Goal: Task Accomplishment & Management: Use online tool/utility

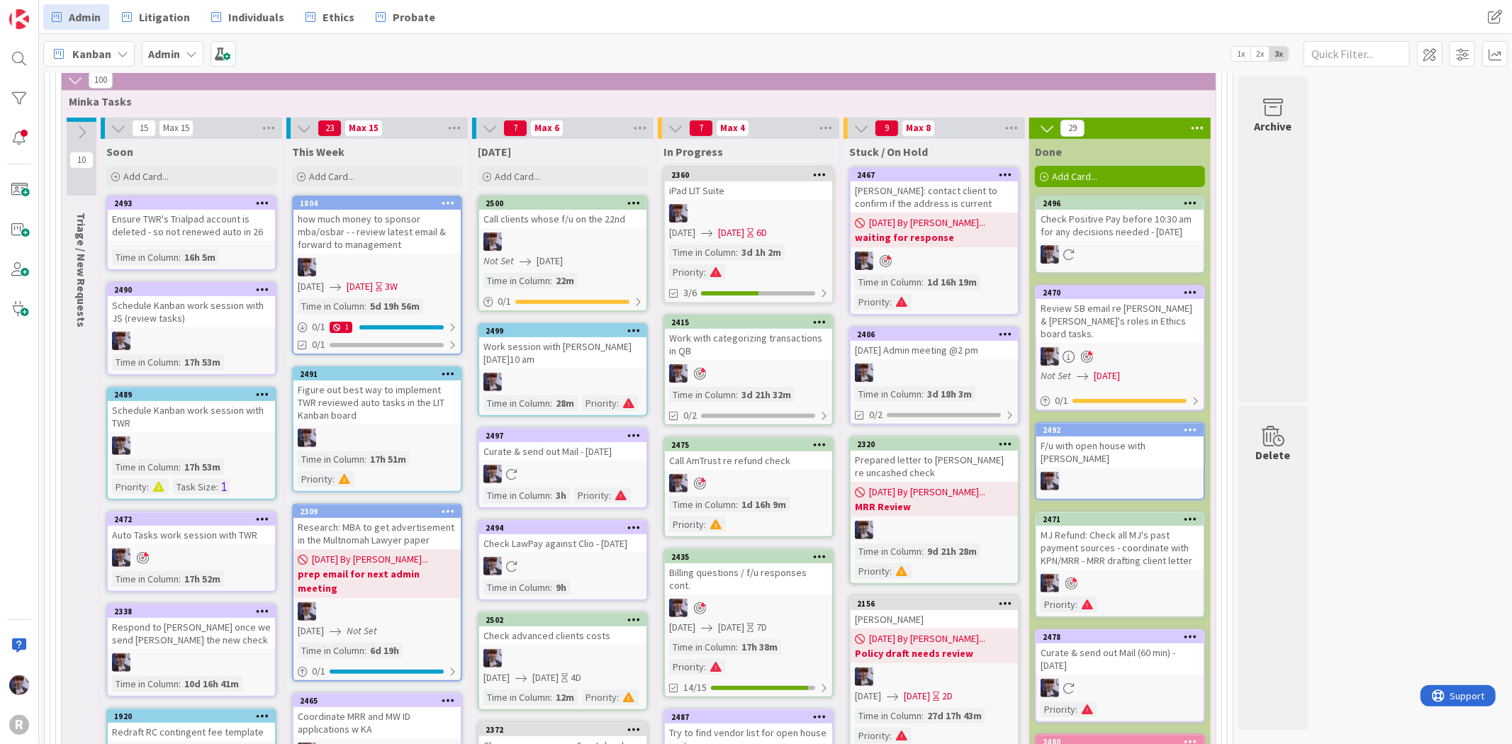
scroll to position [281, 0]
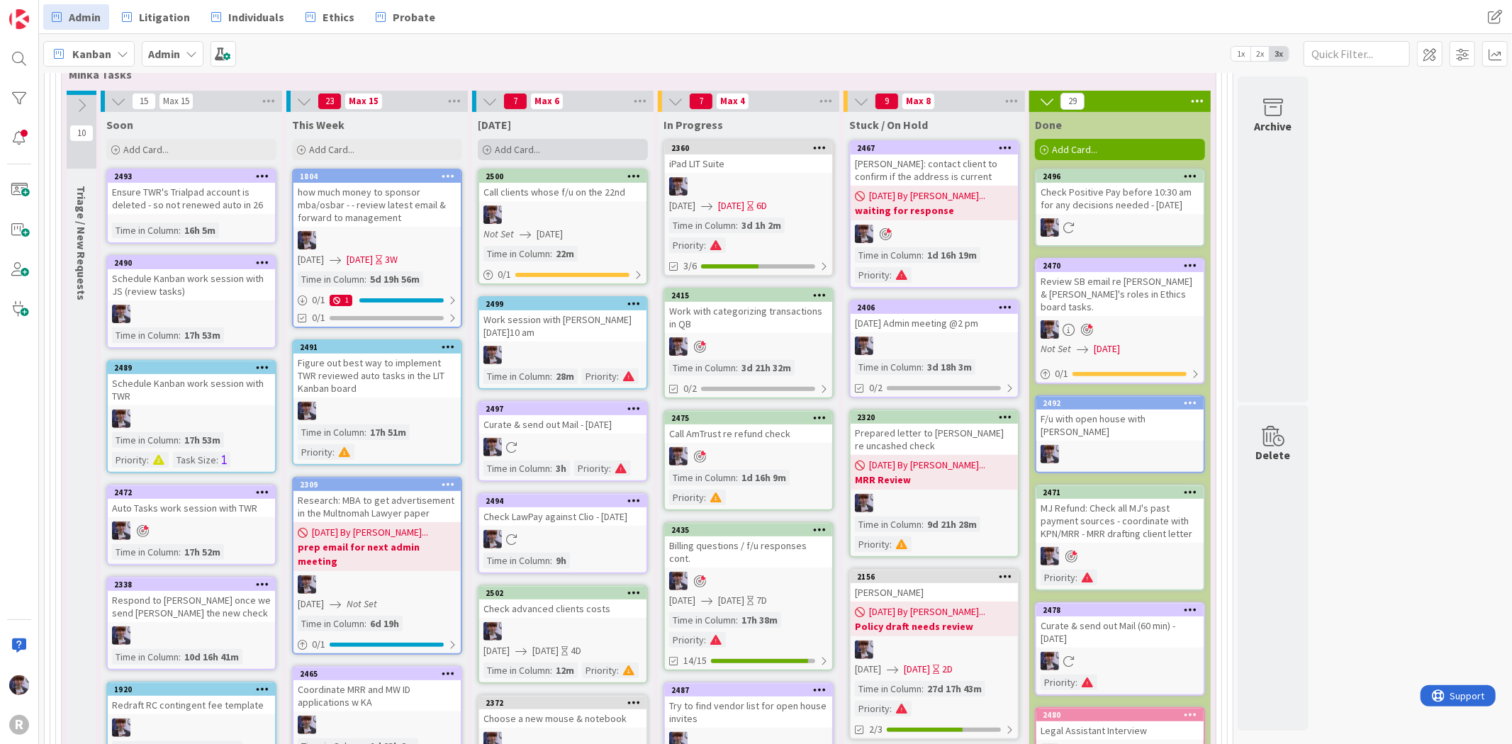
click at [537, 145] on span "Add Card..." at bounding box center [517, 149] width 45 height 13
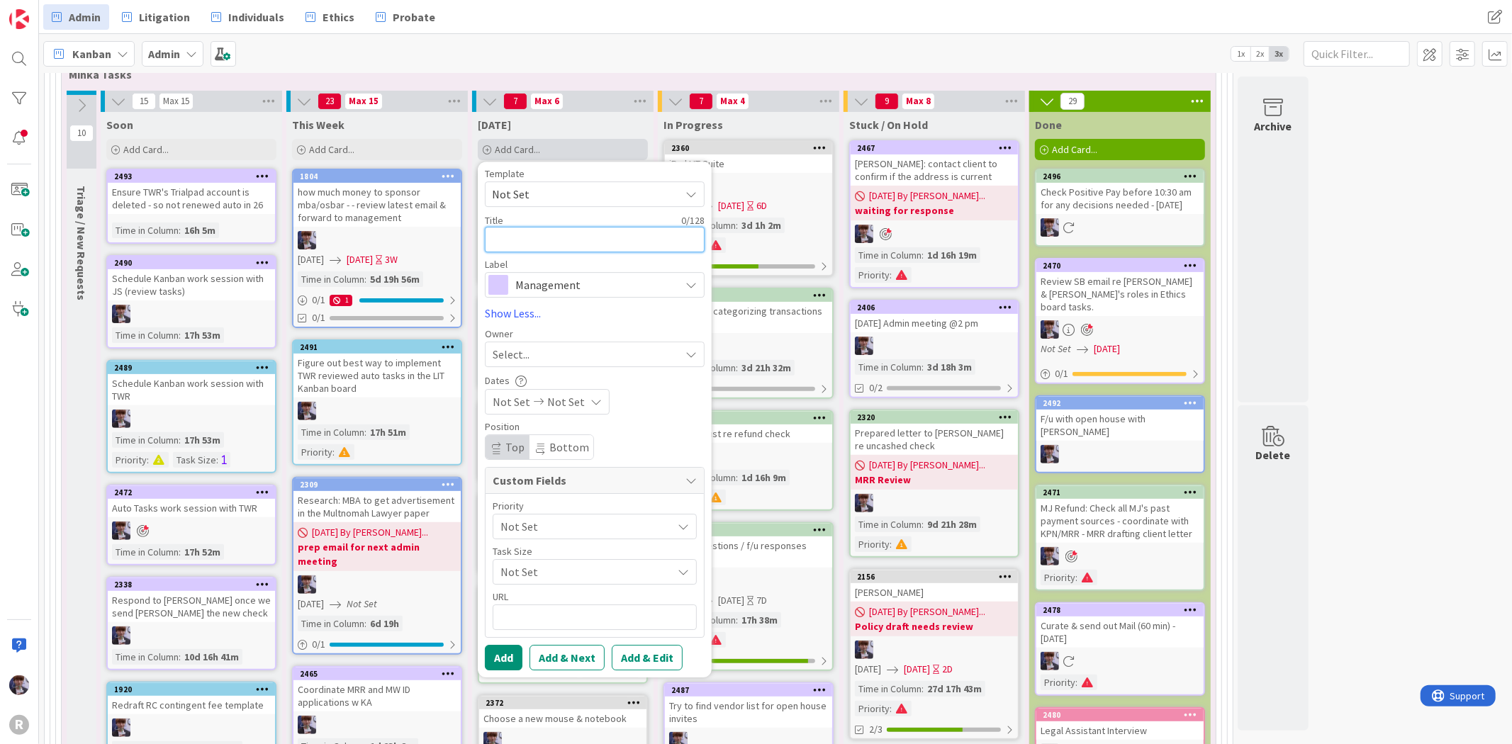
type textarea "r"
type textarea "x"
type textarea "ri"
type textarea "x"
type textarea "ric"
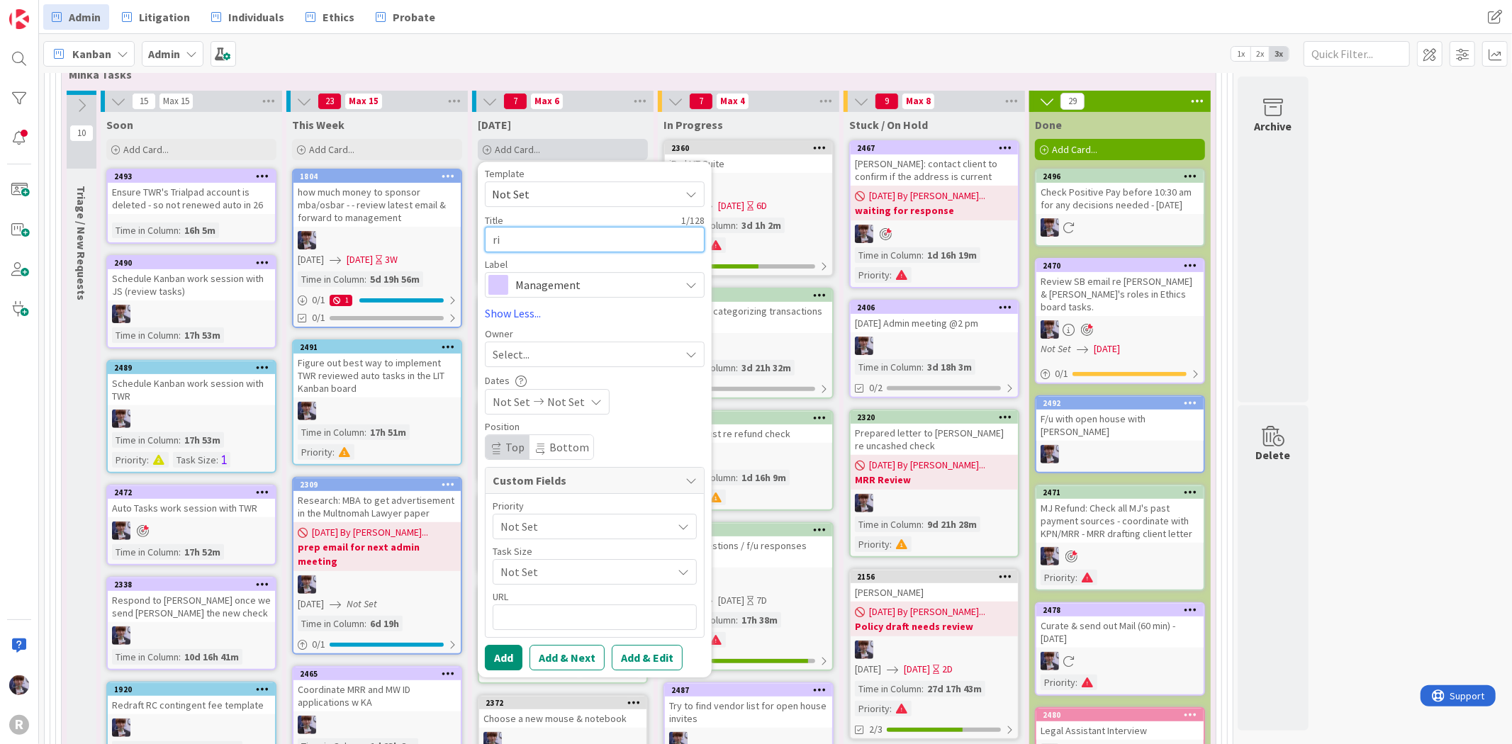
type textarea "x"
type textarea "rice"
type textarea "x"
type textarea "rices"
type textarea "x"
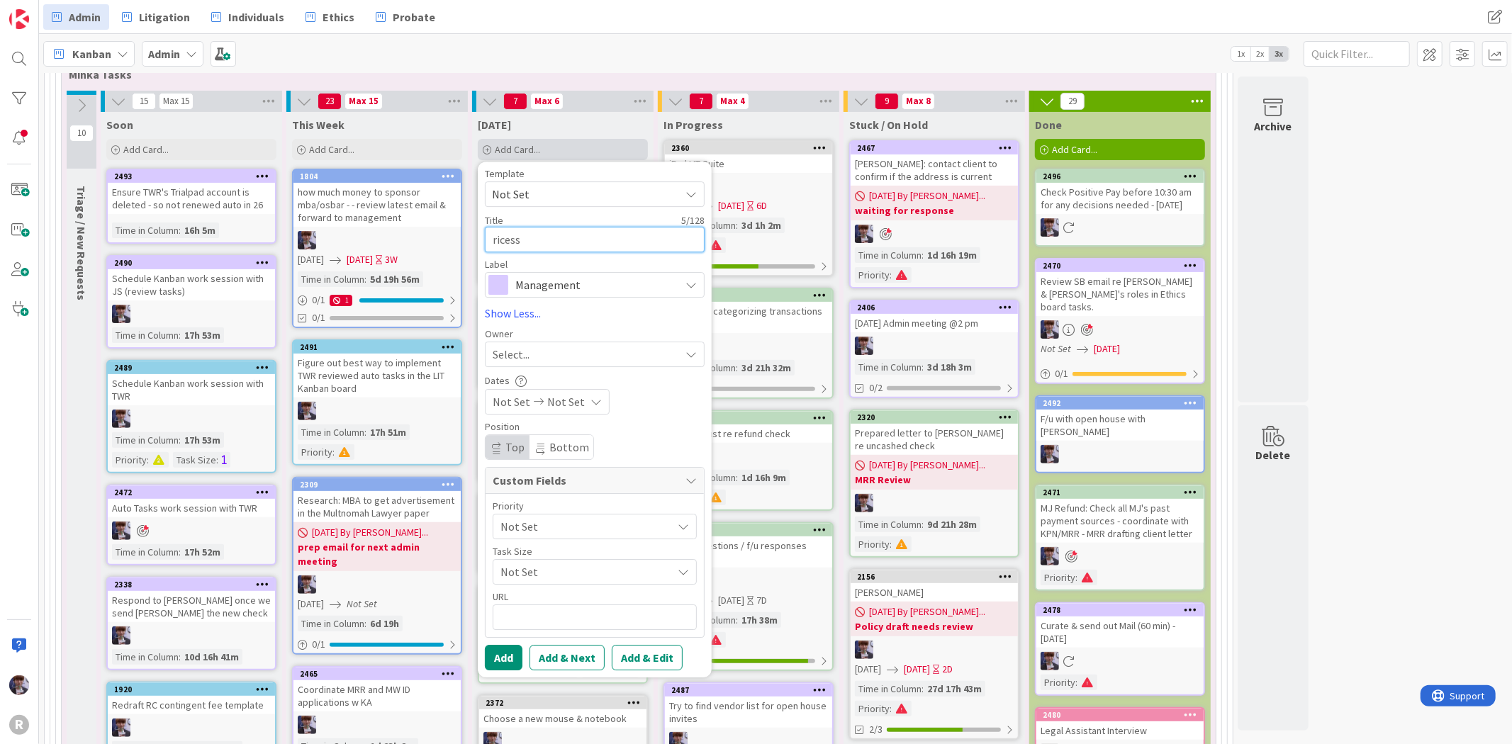
type textarea "ricess"
type textarea "x"
type textarea "ricess"
type textarea "x"
type textarea "rices"
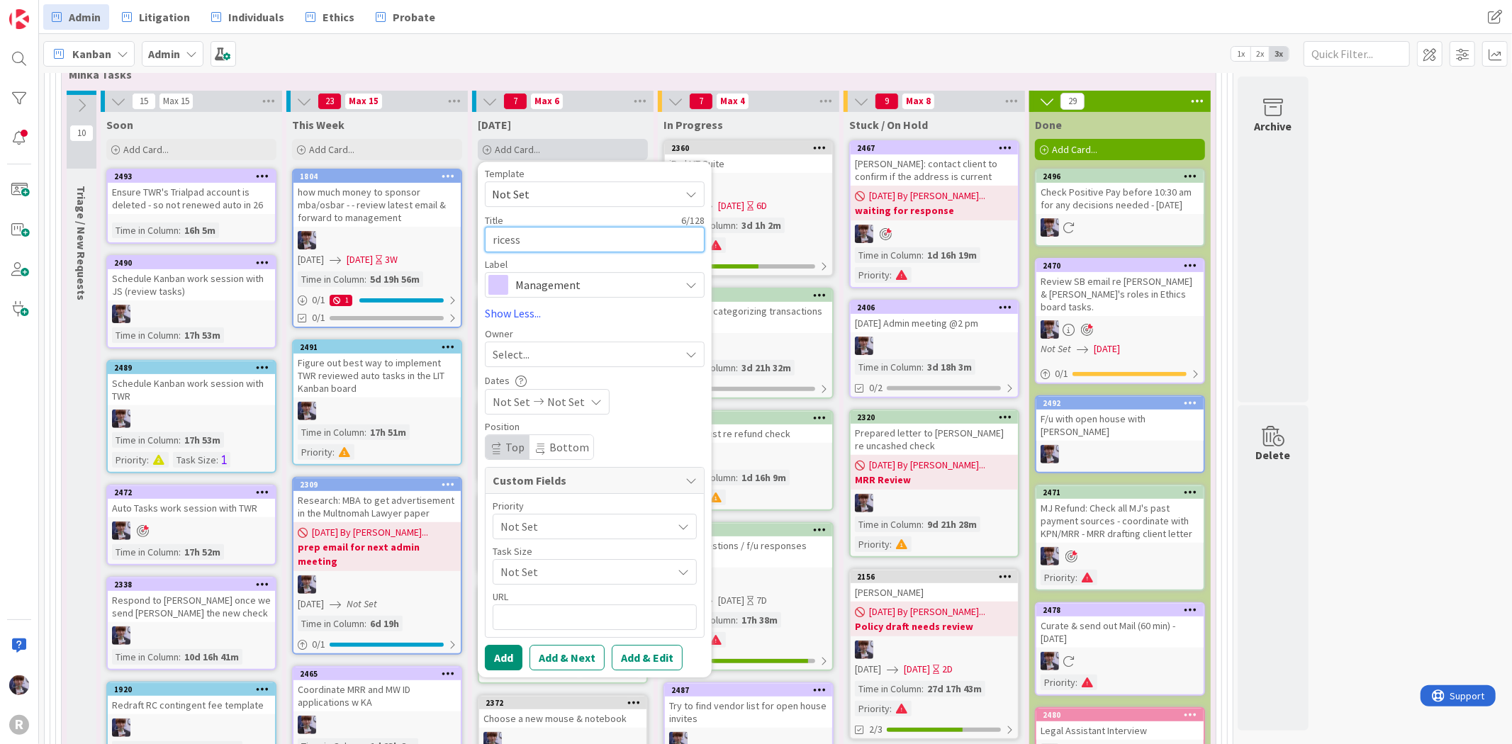
type textarea "x"
type textarea "rice"
type textarea "x"
type textarea "ric"
type textarea "x"
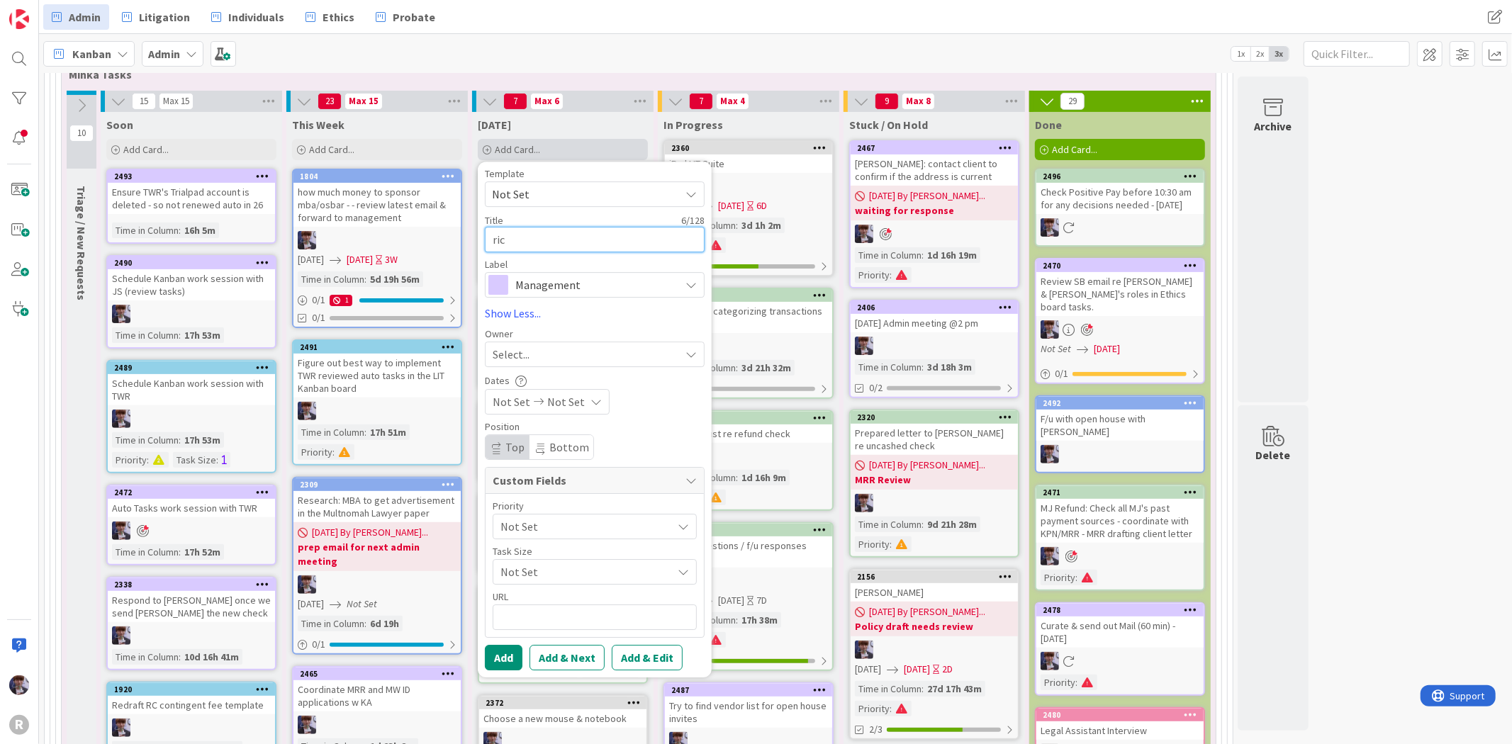
type textarea "ri"
type textarea "x"
type textarea "r"
type textarea "x"
type textarea "P"
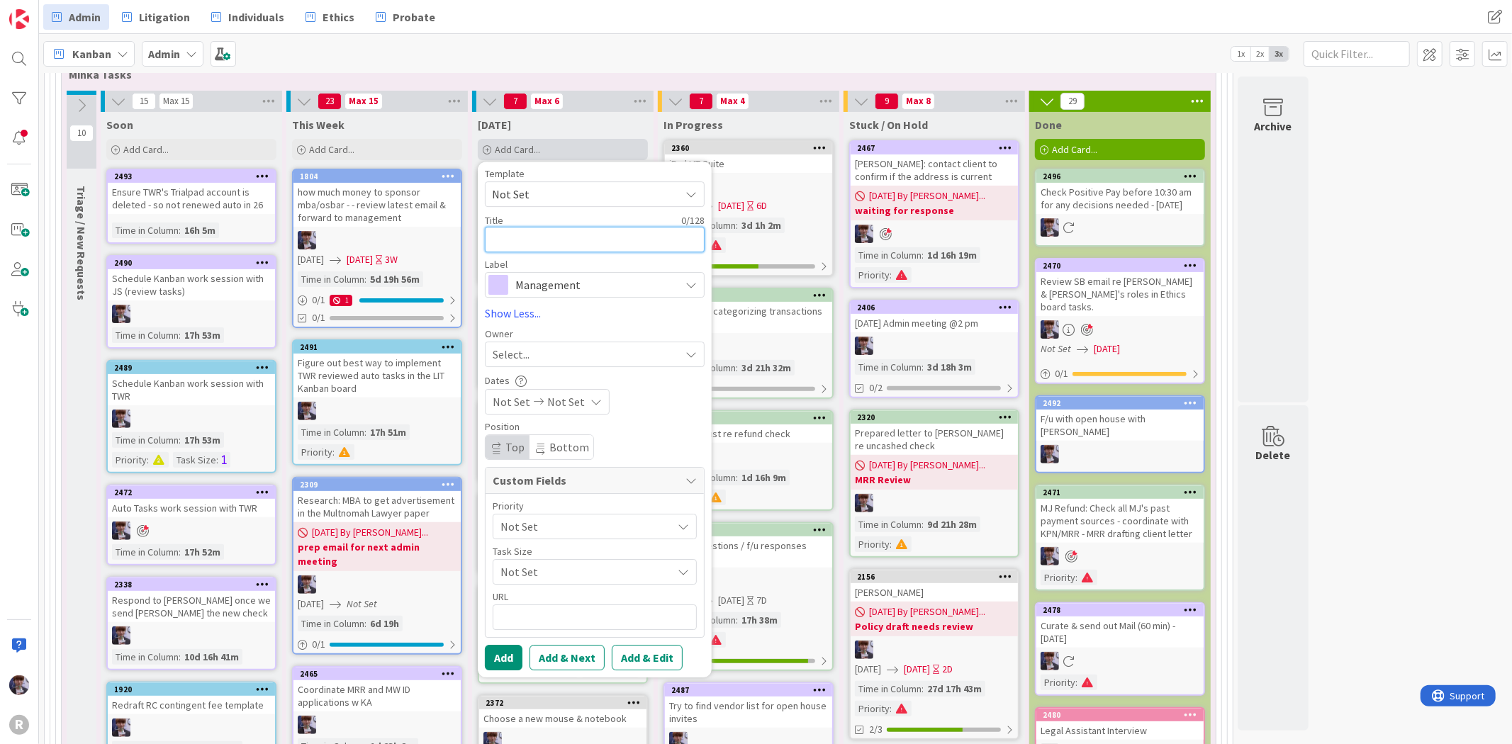
type textarea "x"
type textarea "Pr"
type textarea "x"
type textarea "Pro"
type textarea "x"
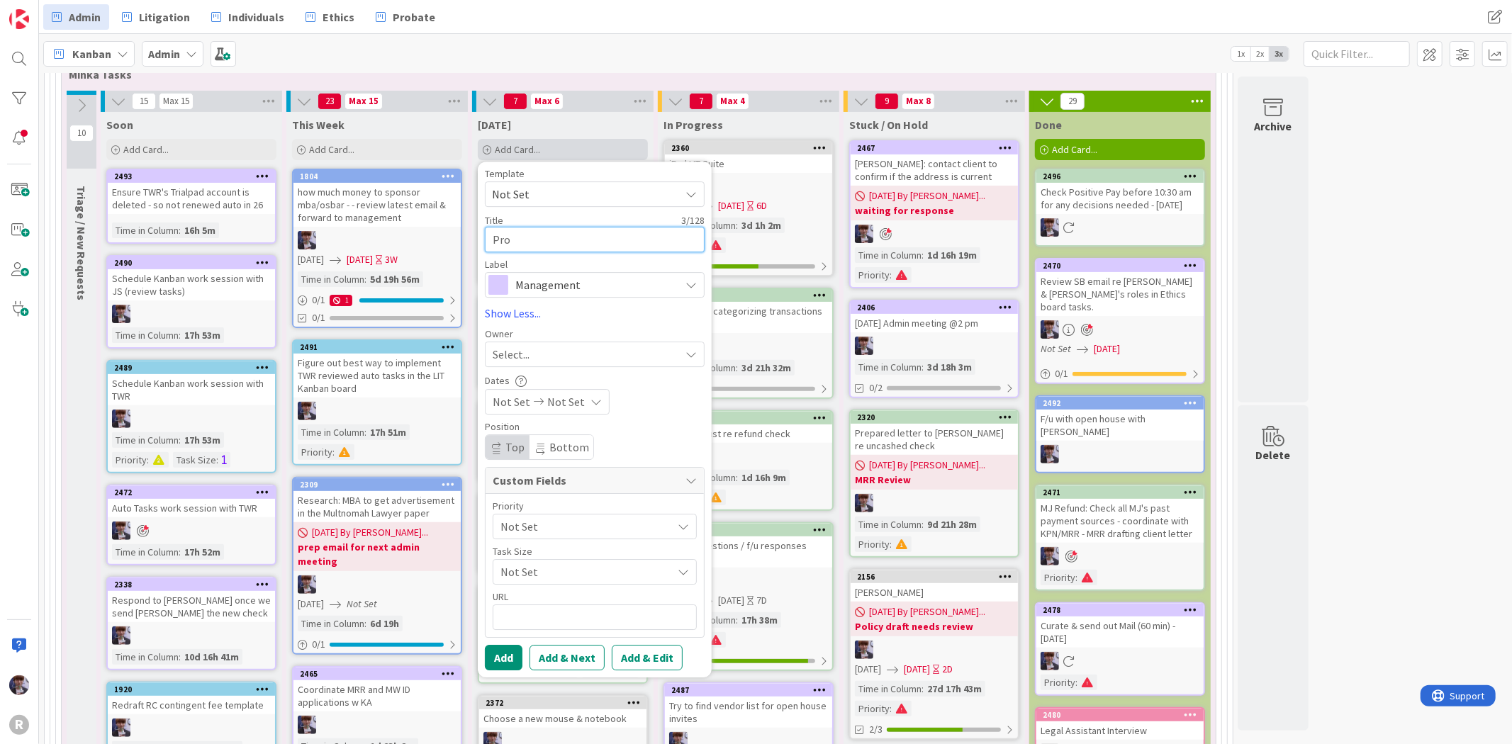
type textarea "Proc"
type textarea "x"
type textarea "Proce"
type textarea "x"
type textarea "Proces"
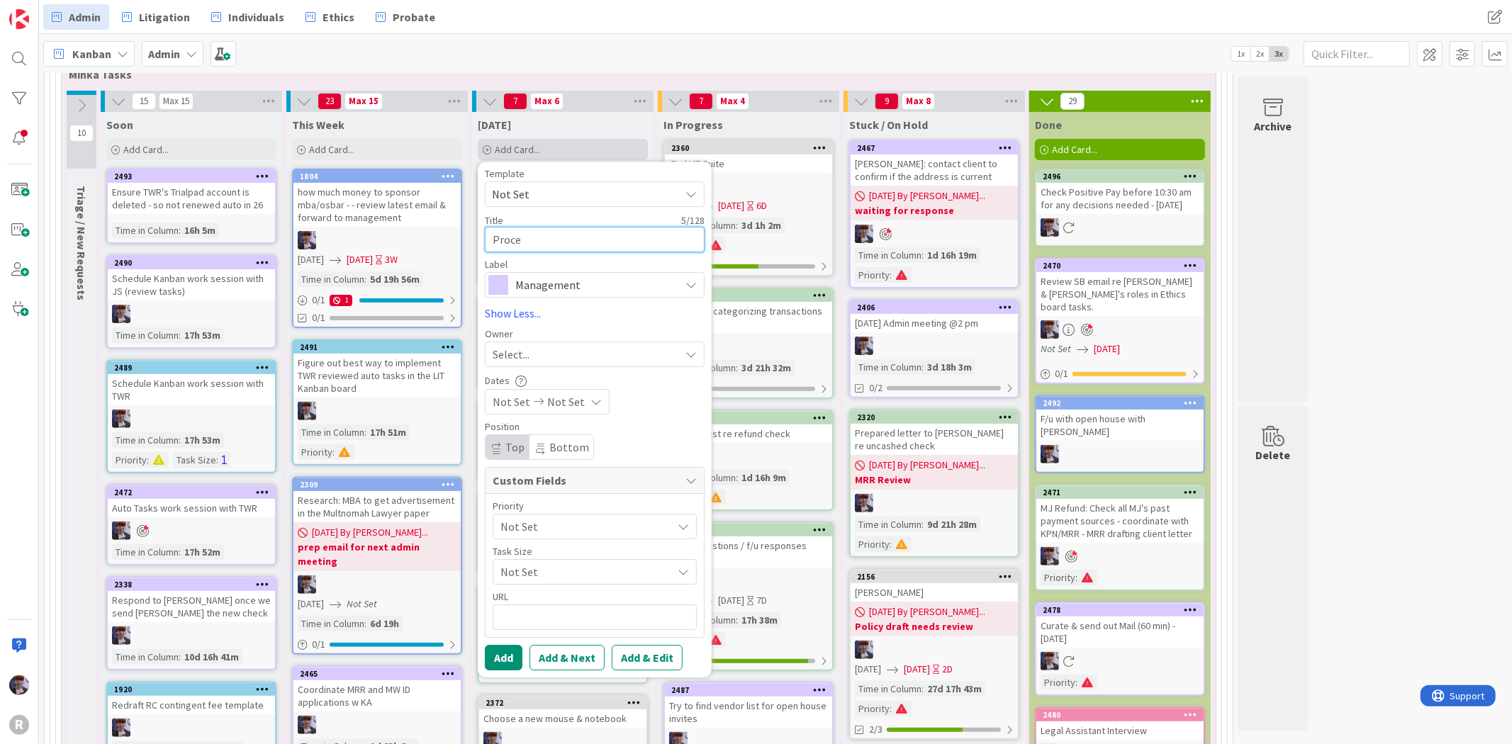
type textarea "x"
type textarea "Process"
type textarea "x"
type textarea "Process"
type textarea "x"
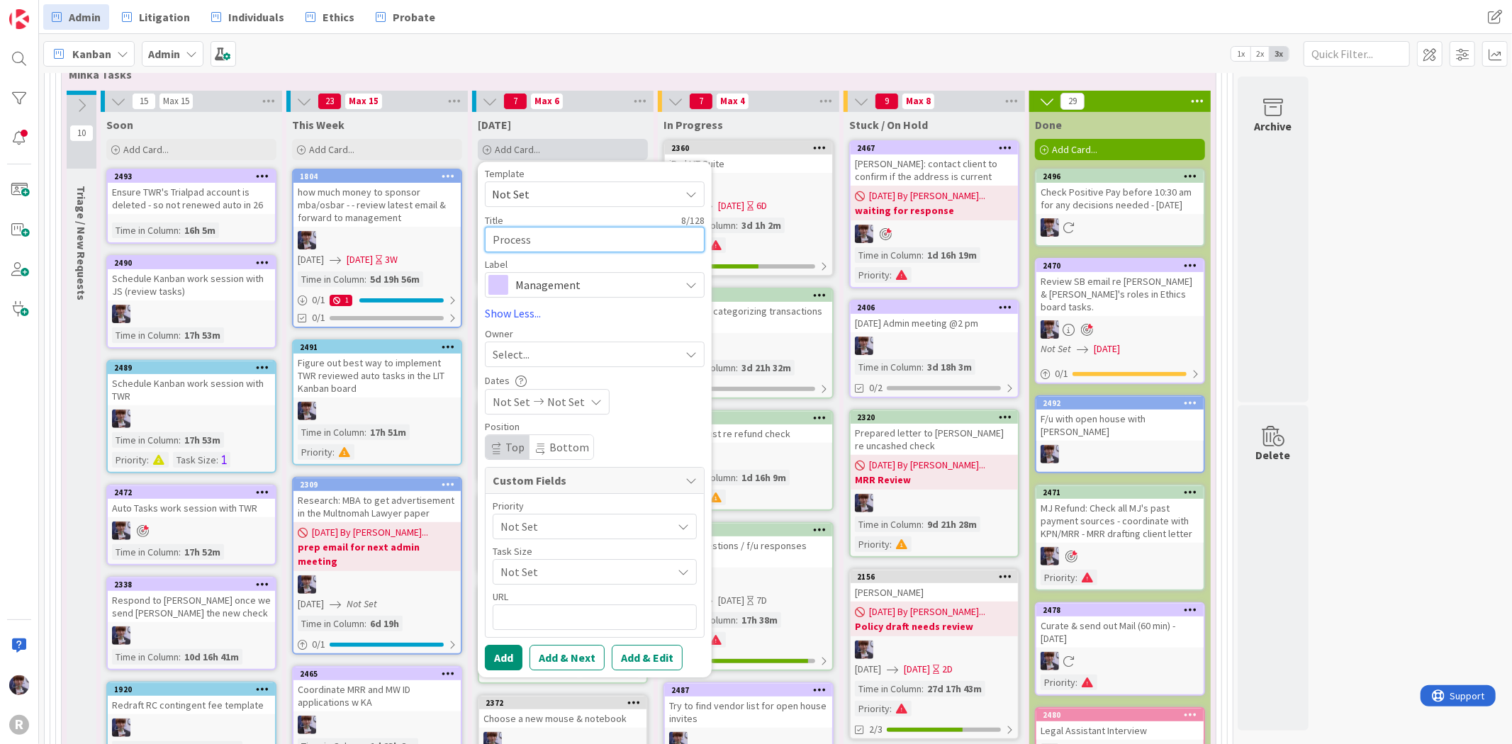
type textarea "Process P"
type textarea "x"
type textarea "Process Pf"
type textarea "x"
type textarea "Process Pfe"
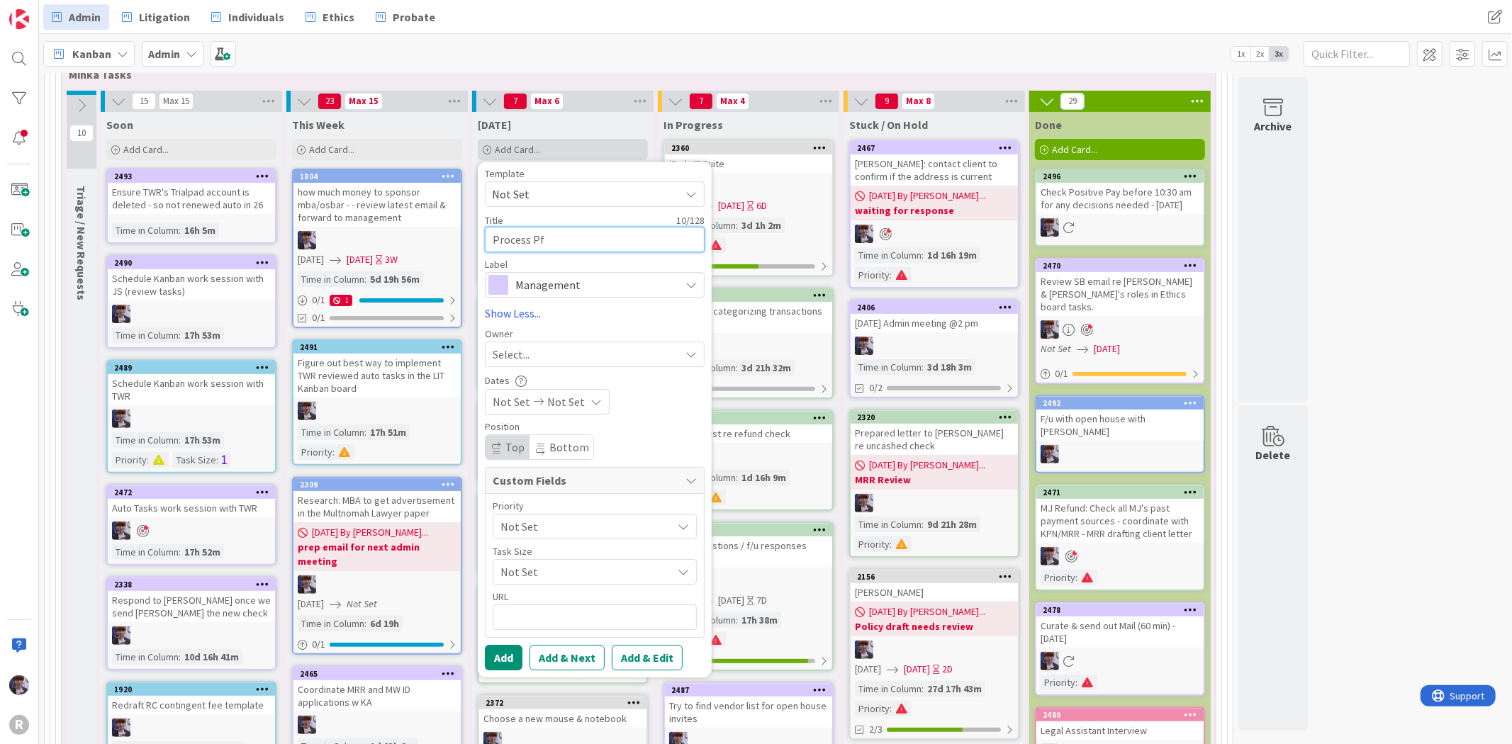
type textarea "x"
type textarea "Process Pfei"
type textarea "x"
type textarea "Process [PERSON_NAME]"
type textarea "x"
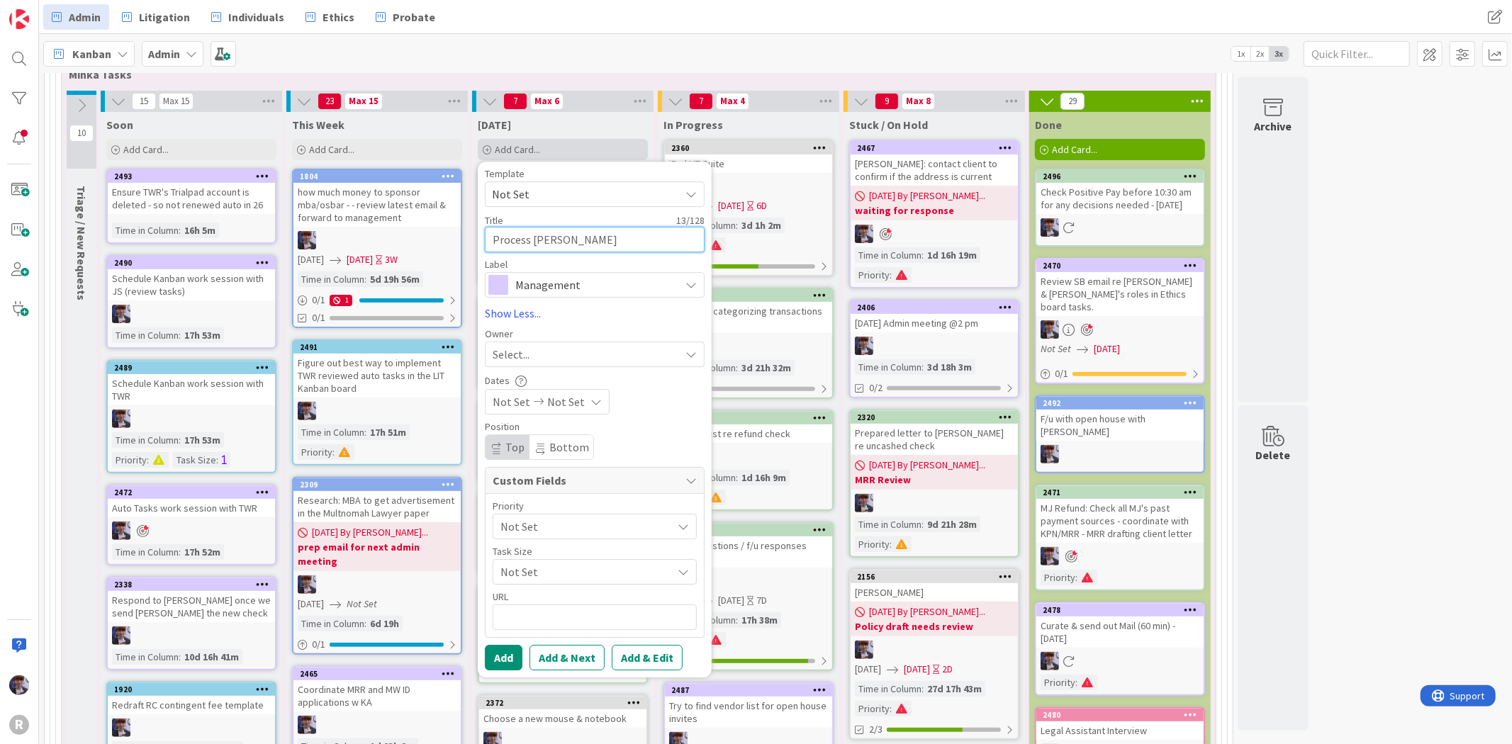
type textarea "Process [PERSON_NAME]"
type textarea "x"
type textarea "Process [PERSON_NAME] o"
type textarea "x"
type textarea "Process [PERSON_NAME]"
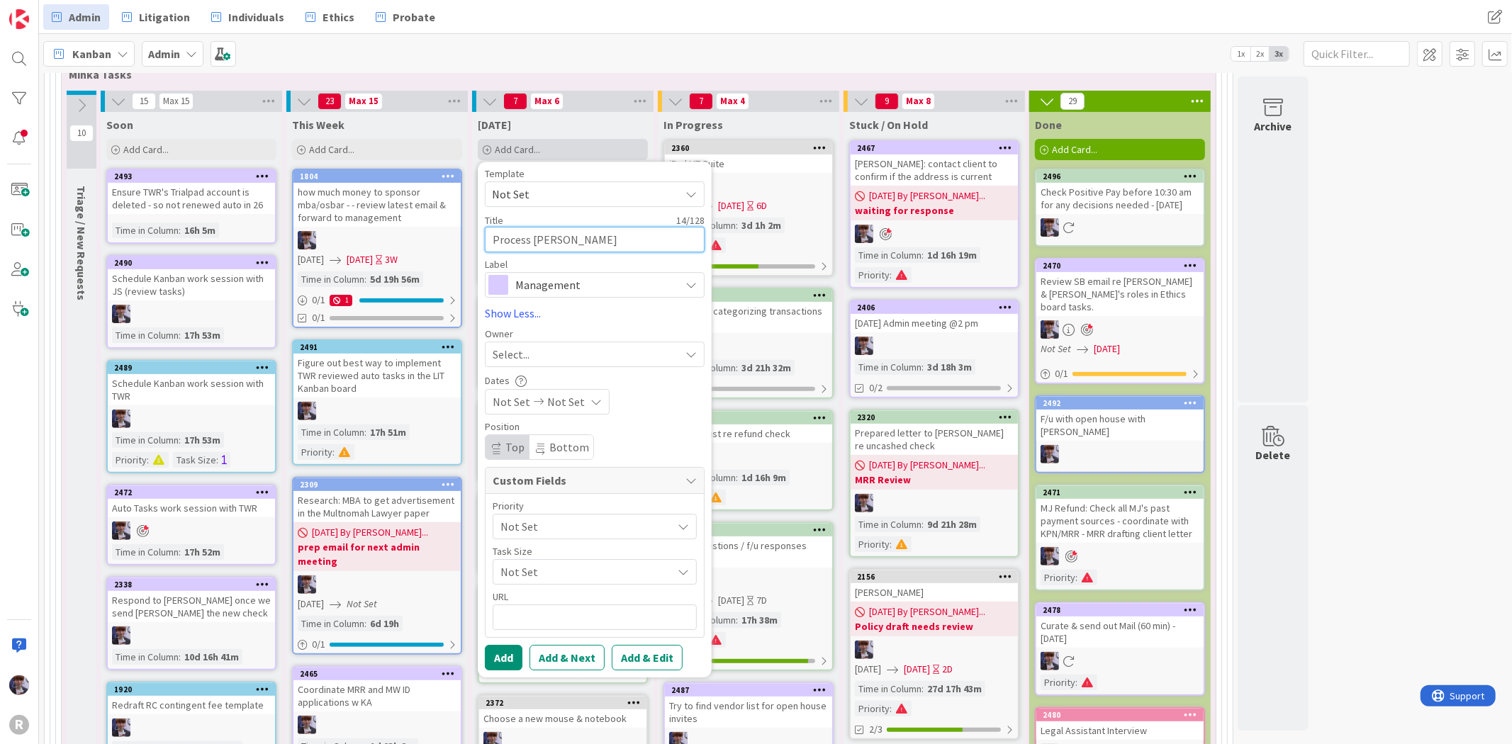
type textarea "x"
type textarea "Process [PERSON_NAME]"
type textarea "x"
type textarea "Process [PERSON_NAME] over"
type textarea "x"
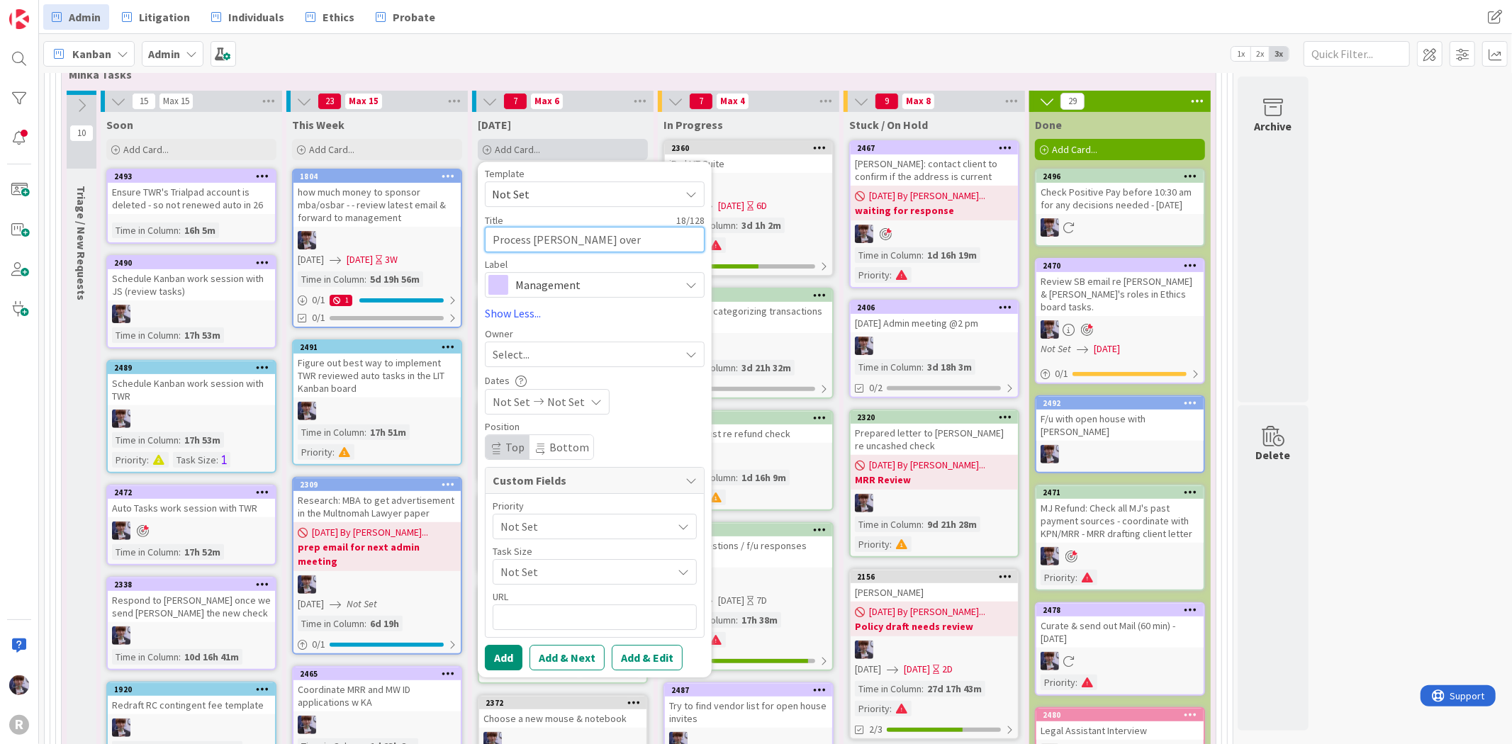
type textarea "Process [PERSON_NAME] overp"
type textarea "x"
type textarea "Process [PERSON_NAME] overpa"
type textarea "x"
type textarea "Process [PERSON_NAME] overpay"
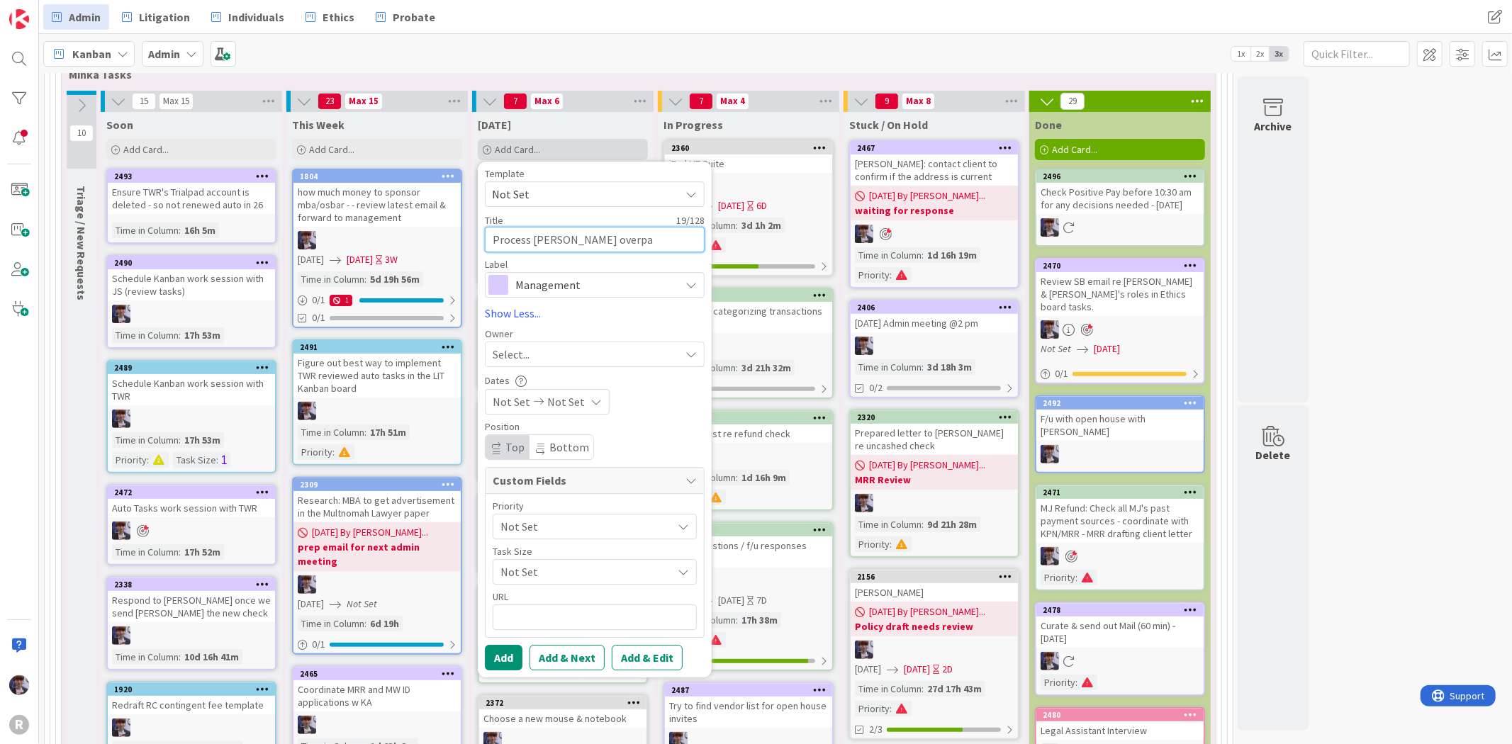
type textarea "x"
type textarea "Process [PERSON_NAME] overpaym"
type textarea "x"
type textarea "Process [PERSON_NAME] overpayme"
type textarea "x"
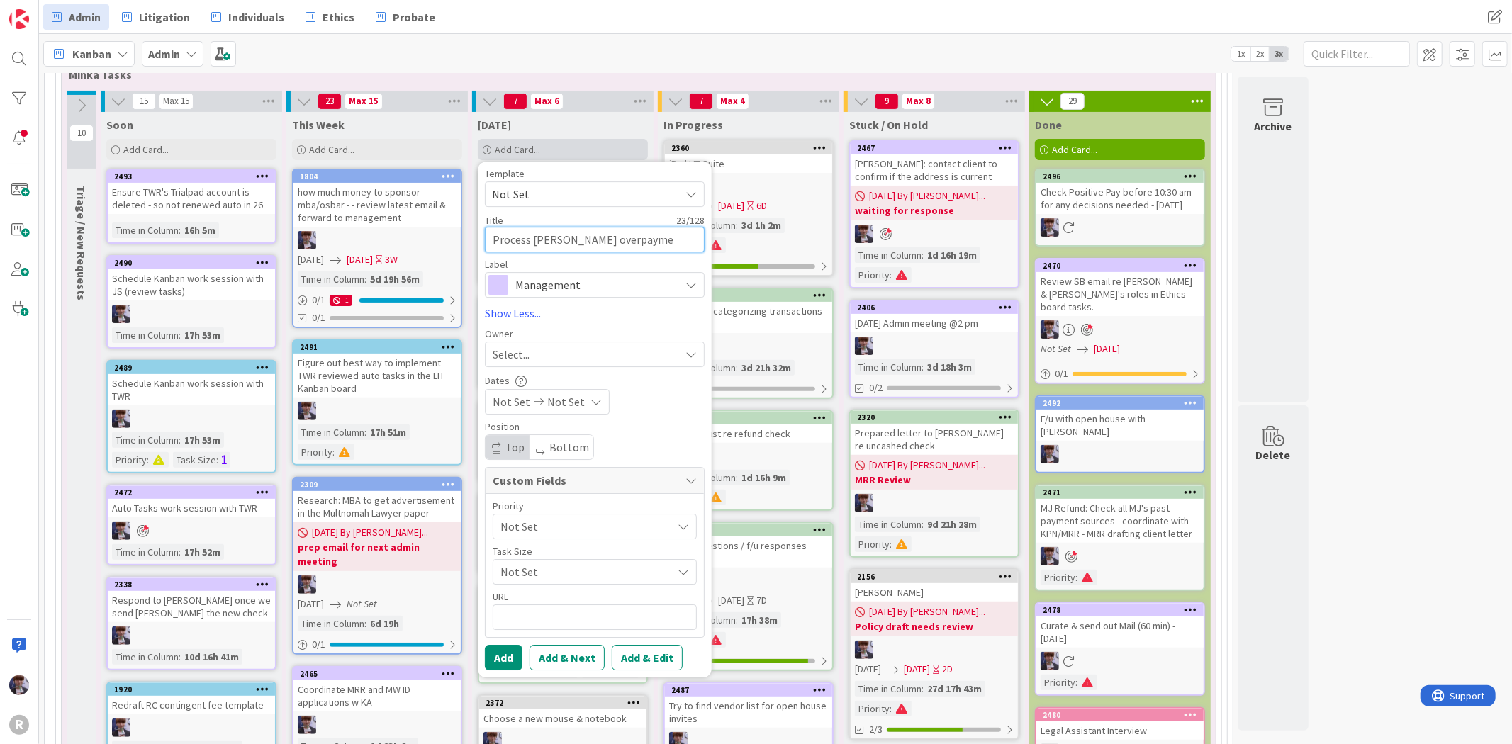
type textarea "Process [PERSON_NAME] overpaymen"
type textarea "x"
type textarea "Process [PERSON_NAME] overpayment"
type textarea "x"
type textarea "Process [PERSON_NAME] overpayment"
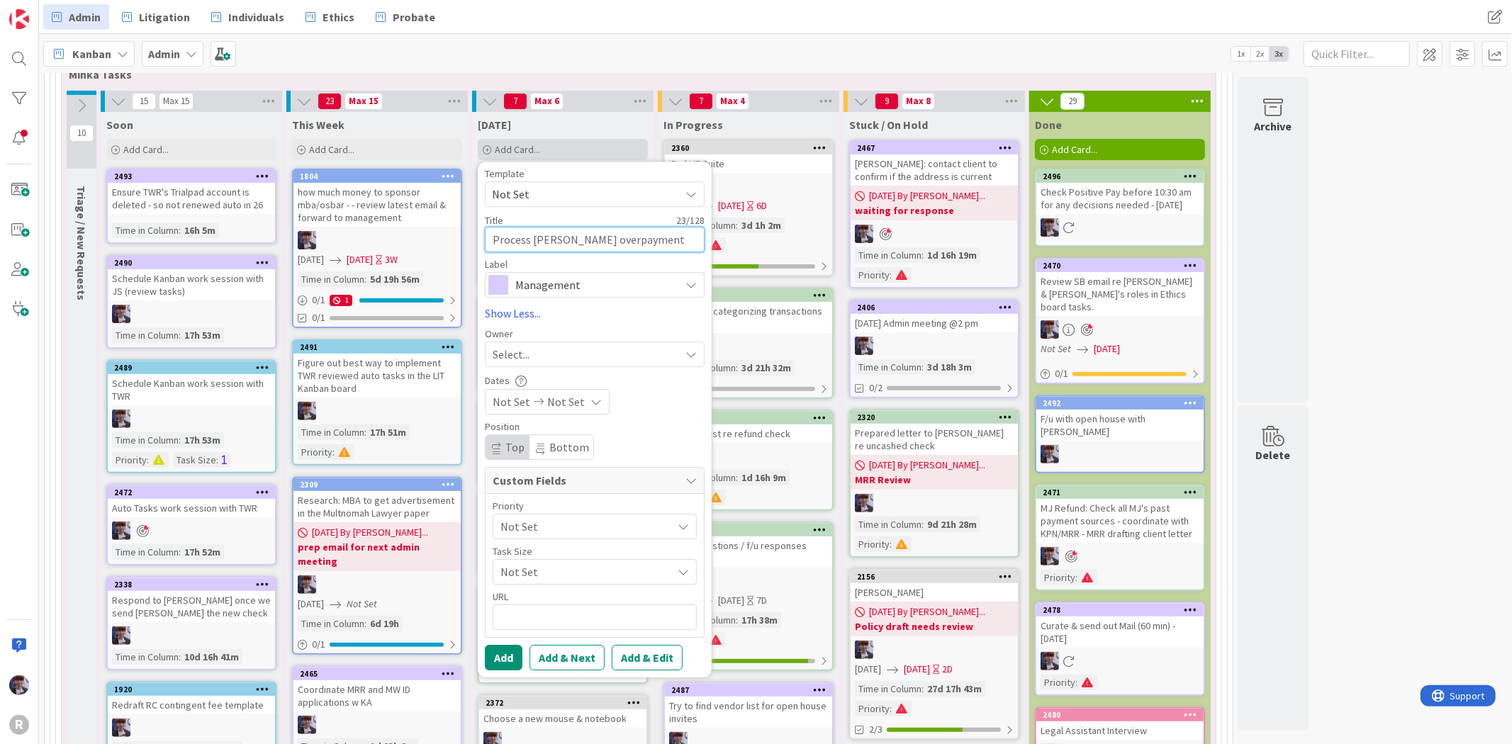
type textarea "x"
type textarea "Process [PERSON_NAME] overpayment -"
type textarea "x"
type textarea "Process [PERSON_NAME] overpayment -"
type textarea "x"
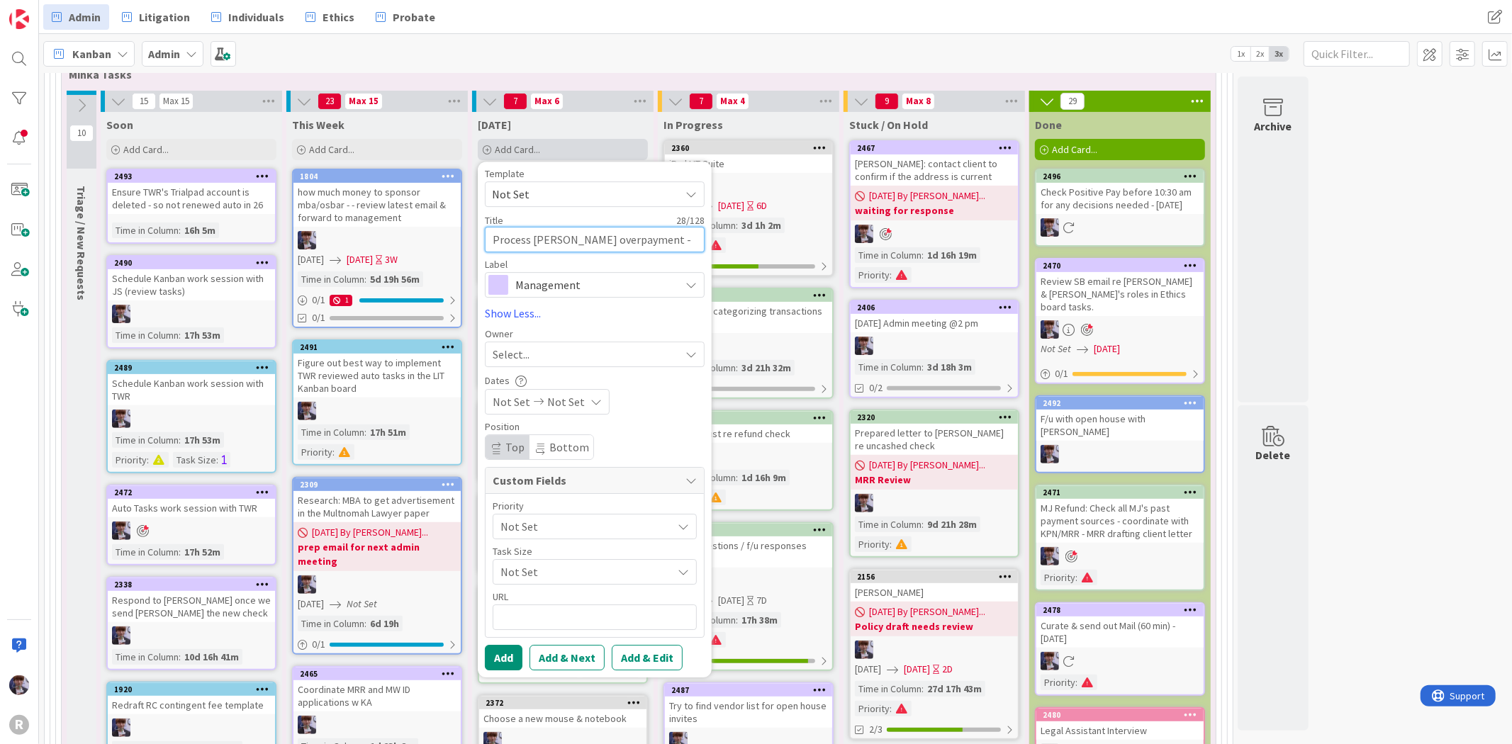
type textarea "Process [PERSON_NAME] overpayment - t"
type textarea "x"
type textarea "Process [PERSON_NAME] overpayment - tr"
type textarea "x"
type textarea "Process [PERSON_NAME] overpayment - tra"
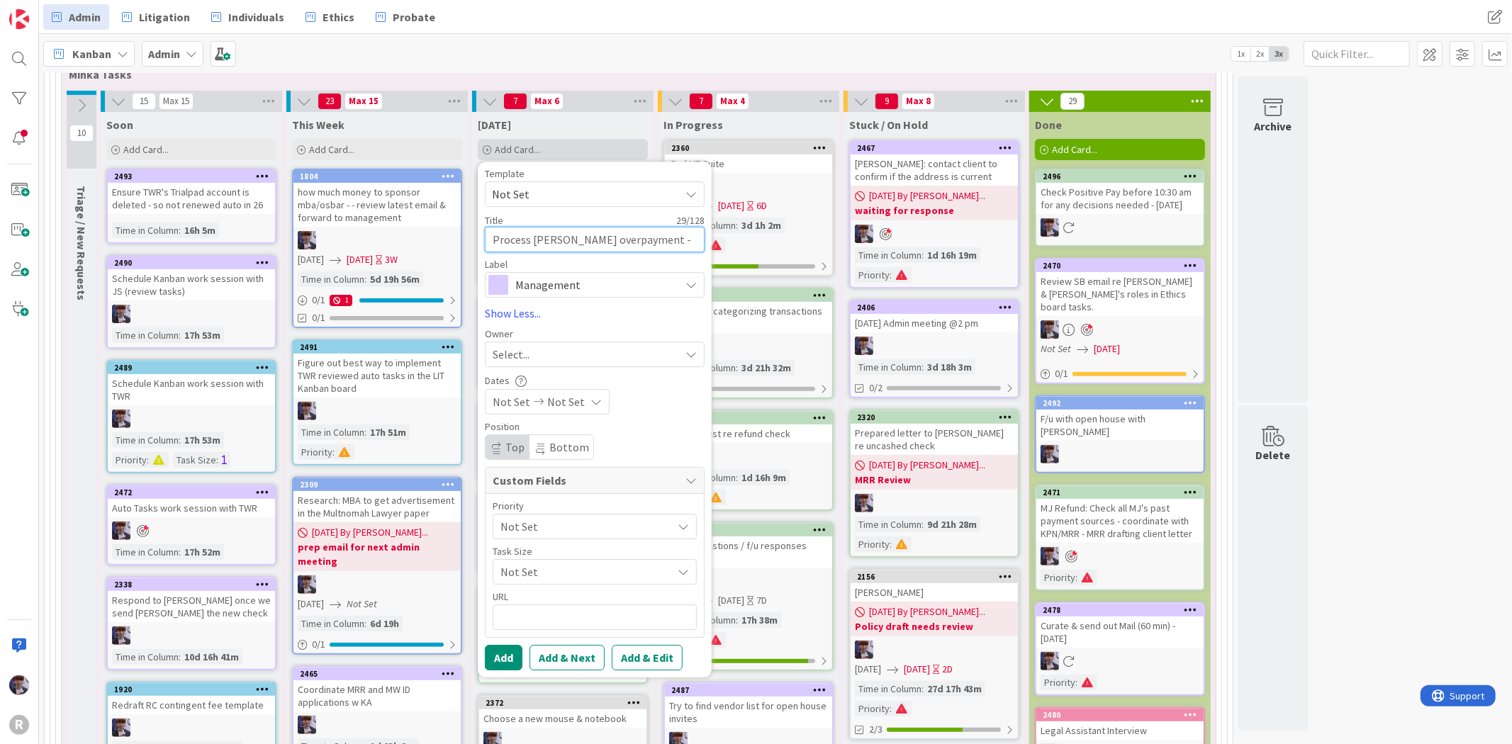
type textarea "x"
type textarea "Process [PERSON_NAME] overpayment - [PERSON_NAME]"
type textarea "x"
type textarea "Process [PERSON_NAME] overpayment - trans"
type textarea "x"
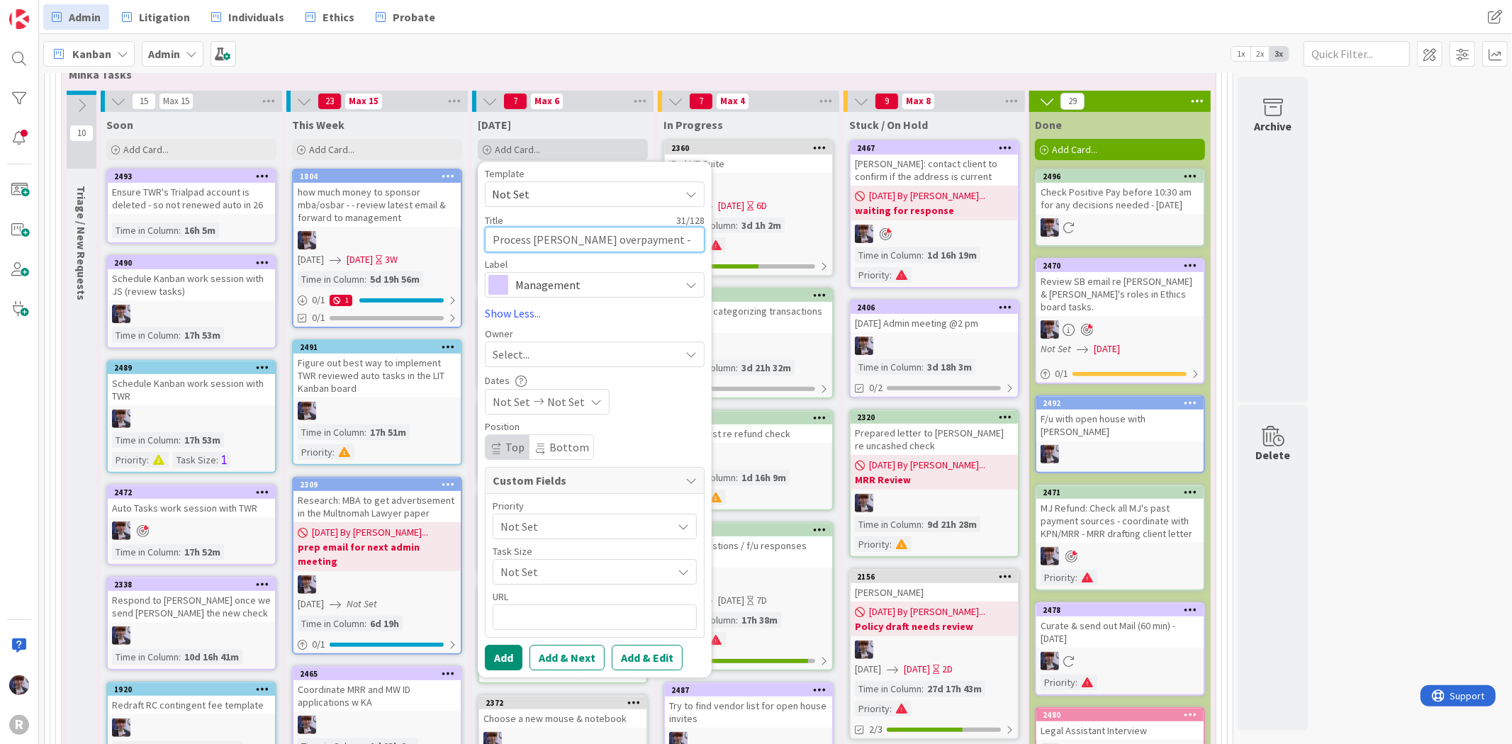
type textarea "Process [PERSON_NAME] overpayment - transf"
type textarea "x"
type textarea "Process [PERSON_NAME] overpayment - transfe"
type textarea "x"
type textarea "Process [PERSON_NAME] overpayment - transfer"
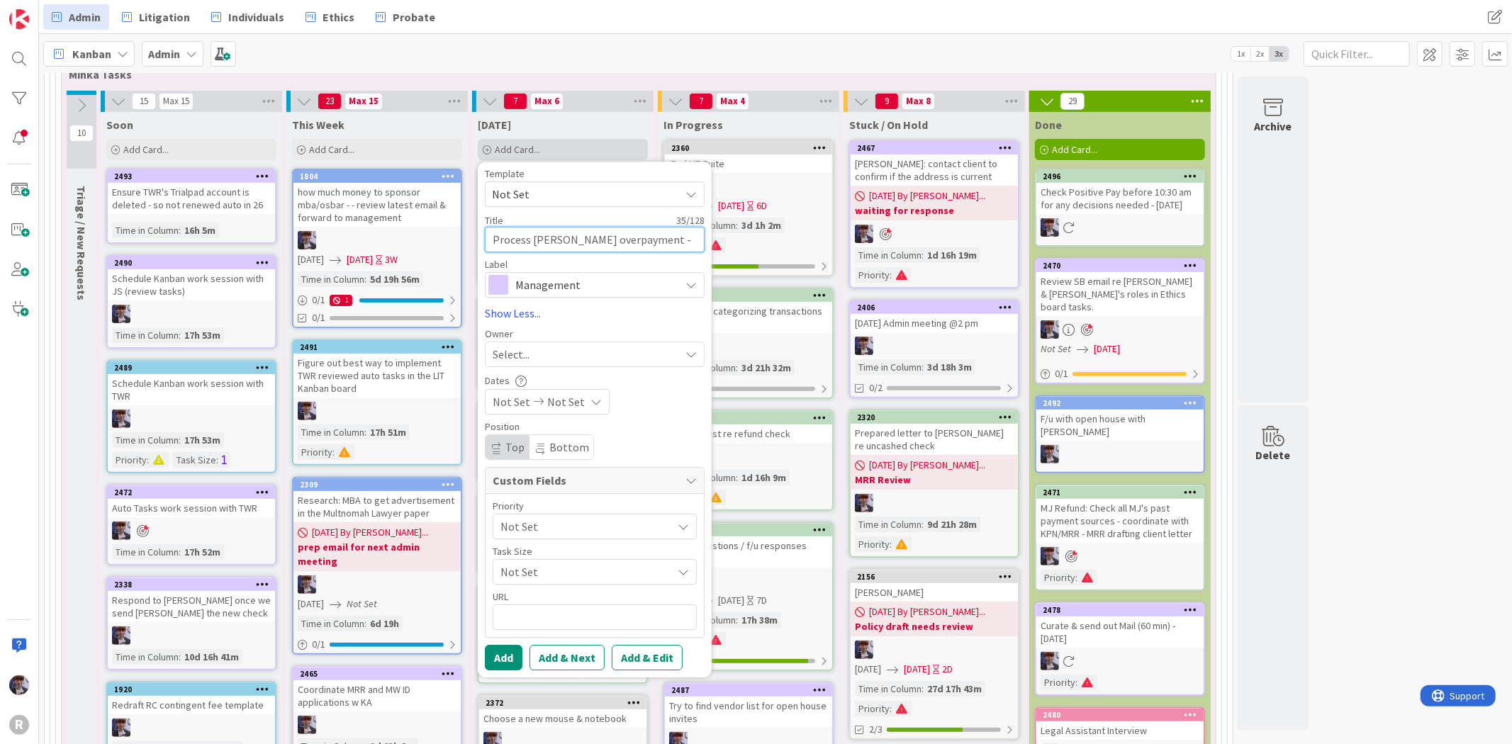
type textarea "x"
type textarea "Process [PERSON_NAME] overpayment - transfer"
type textarea "x"
type textarea "Process [PERSON_NAME] overpayment - transfer"
click at [561, 292] on span "Management" at bounding box center [593, 285] width 157 height 20
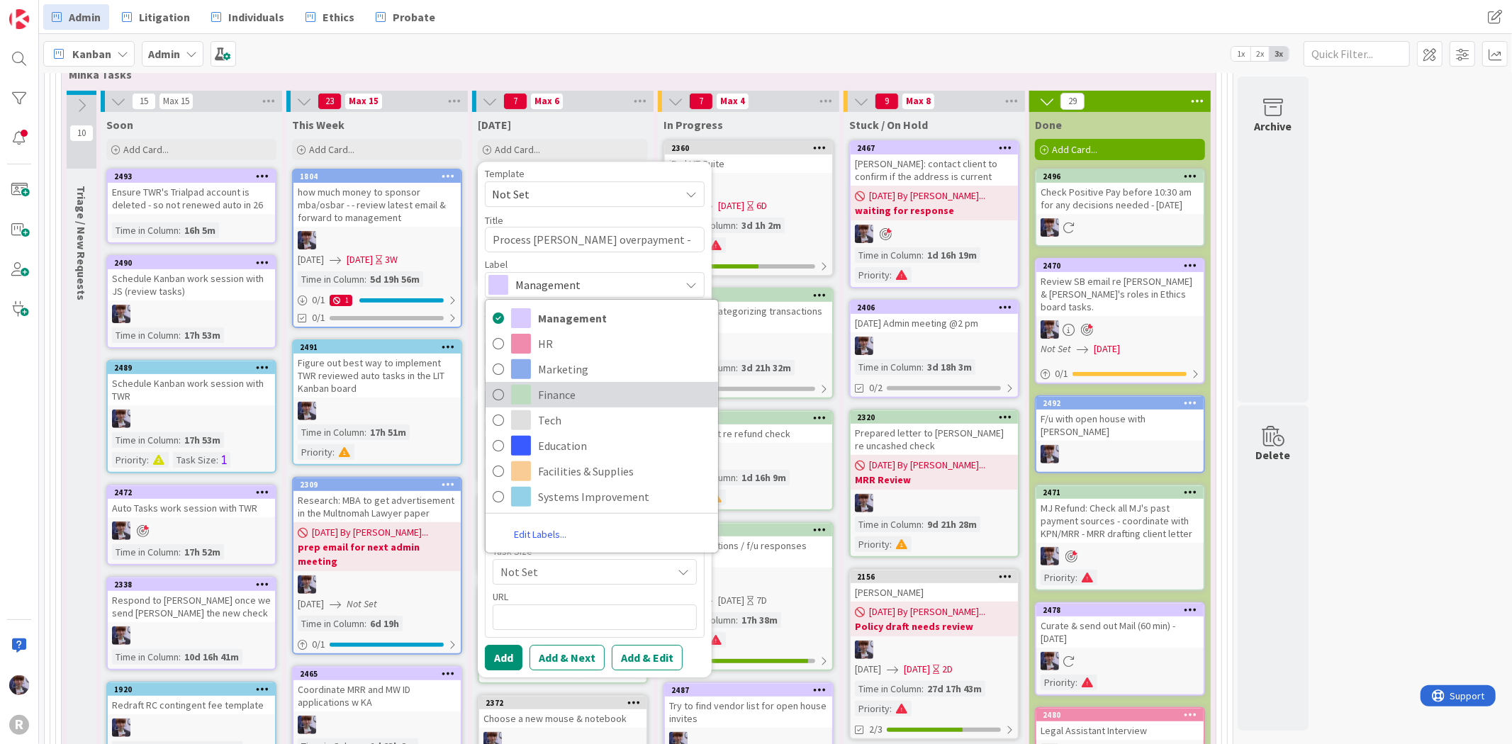
click at [563, 387] on span "Finance" at bounding box center [624, 394] width 173 height 21
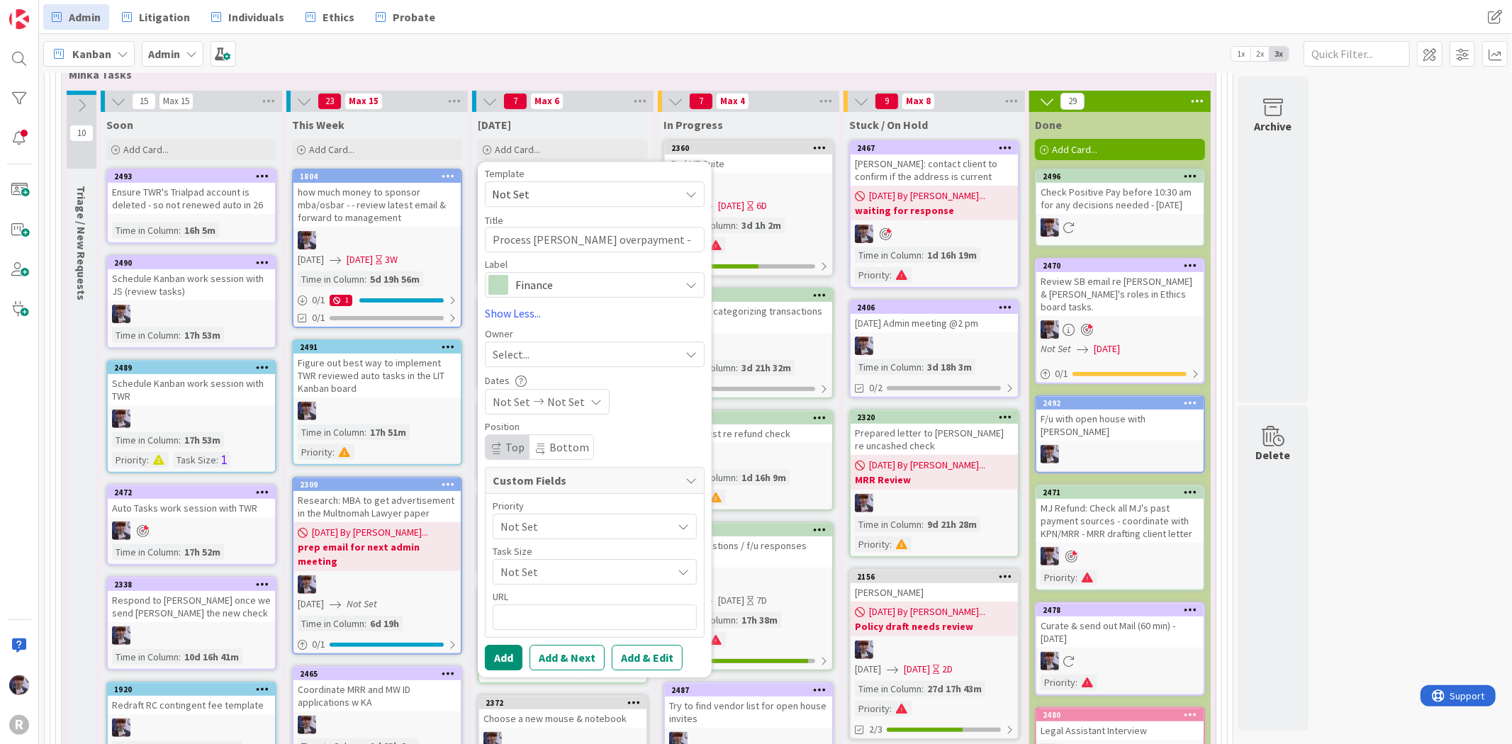
click at [560, 357] on div "Select..." at bounding box center [586, 354] width 187 height 17
click at [554, 464] on span "[PERSON_NAME]" at bounding box center [573, 473] width 69 height 21
click at [544, 526] on span "Not Set" at bounding box center [582, 527] width 164 height 20
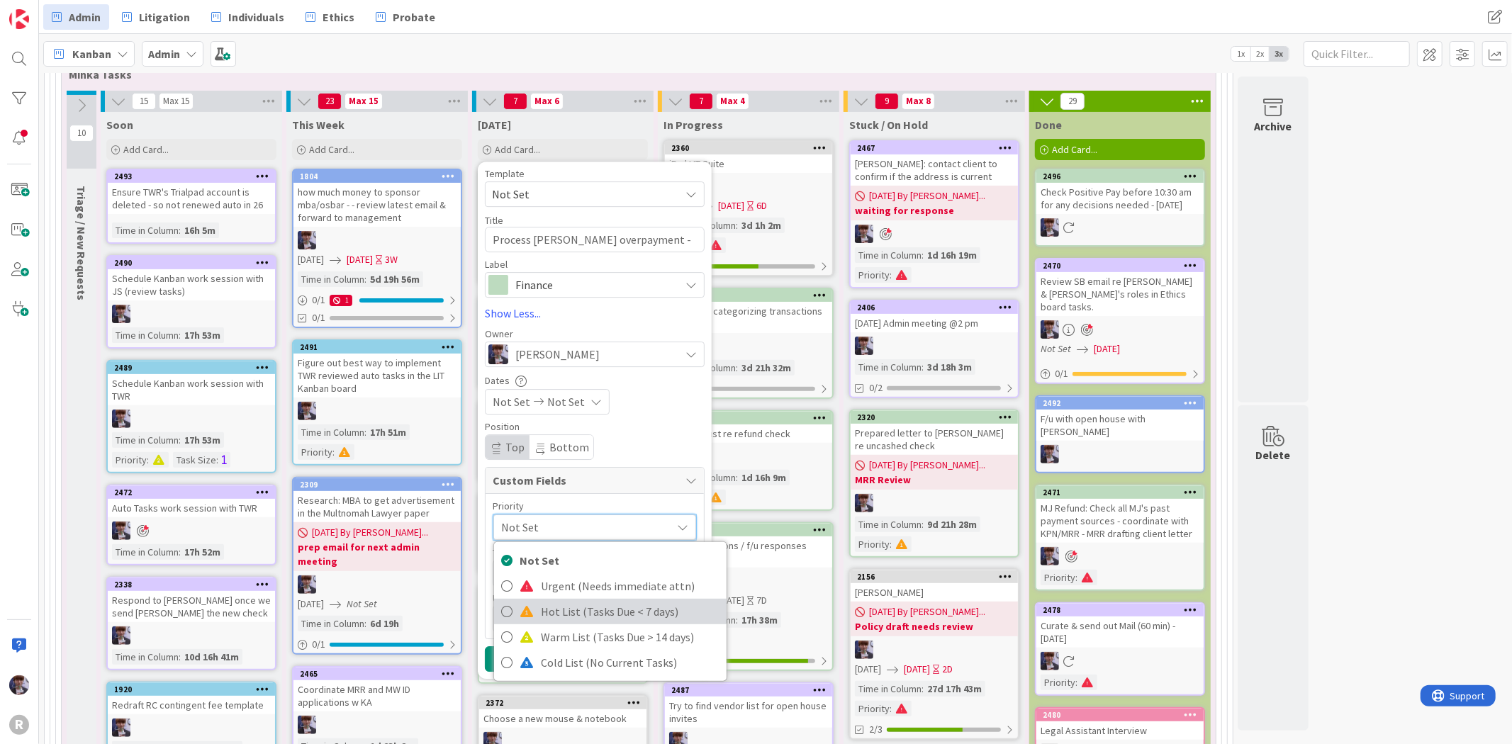
click at [598, 608] on span "Hot List (Tasks Due < 7 days)" at bounding box center [630, 611] width 179 height 21
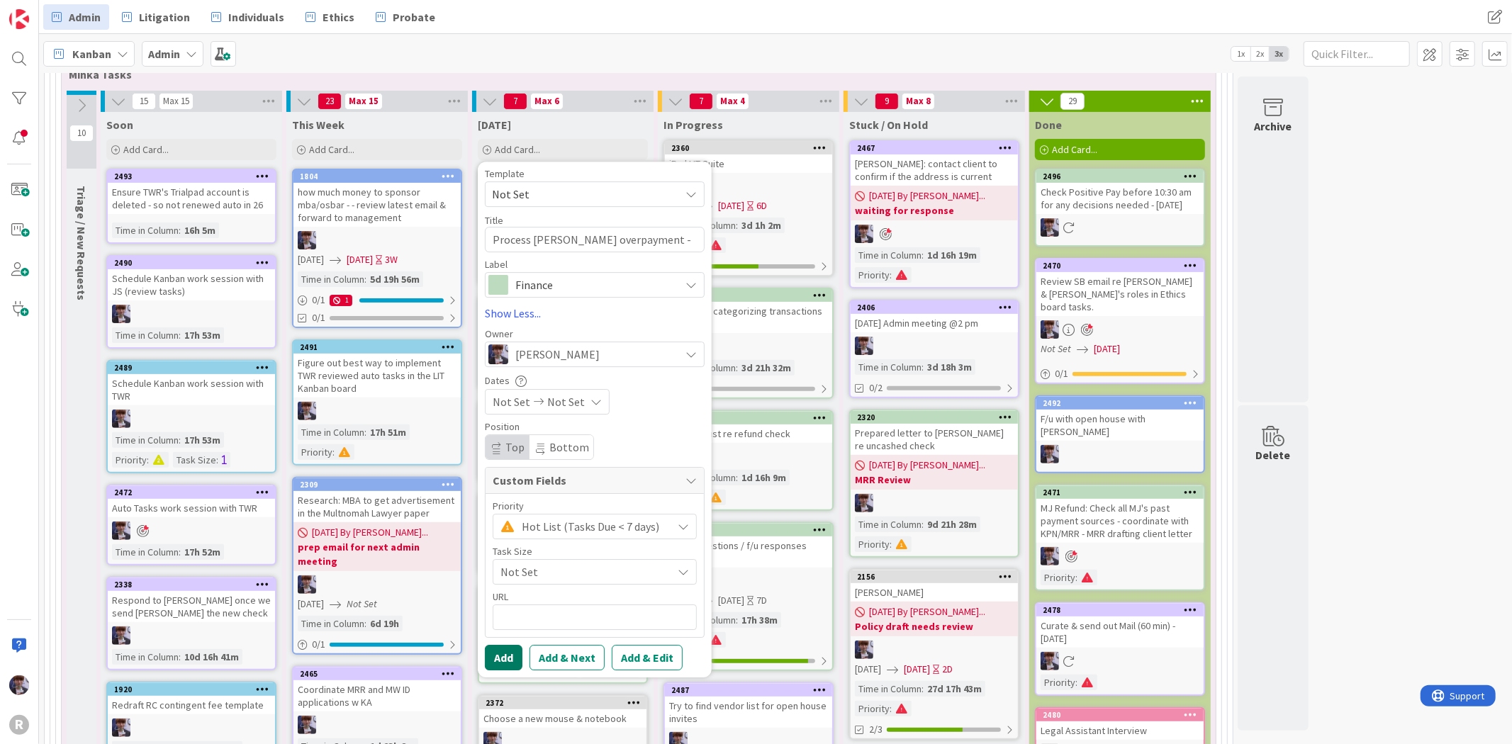
click at [498, 653] on button "Add" at bounding box center [504, 658] width 38 height 26
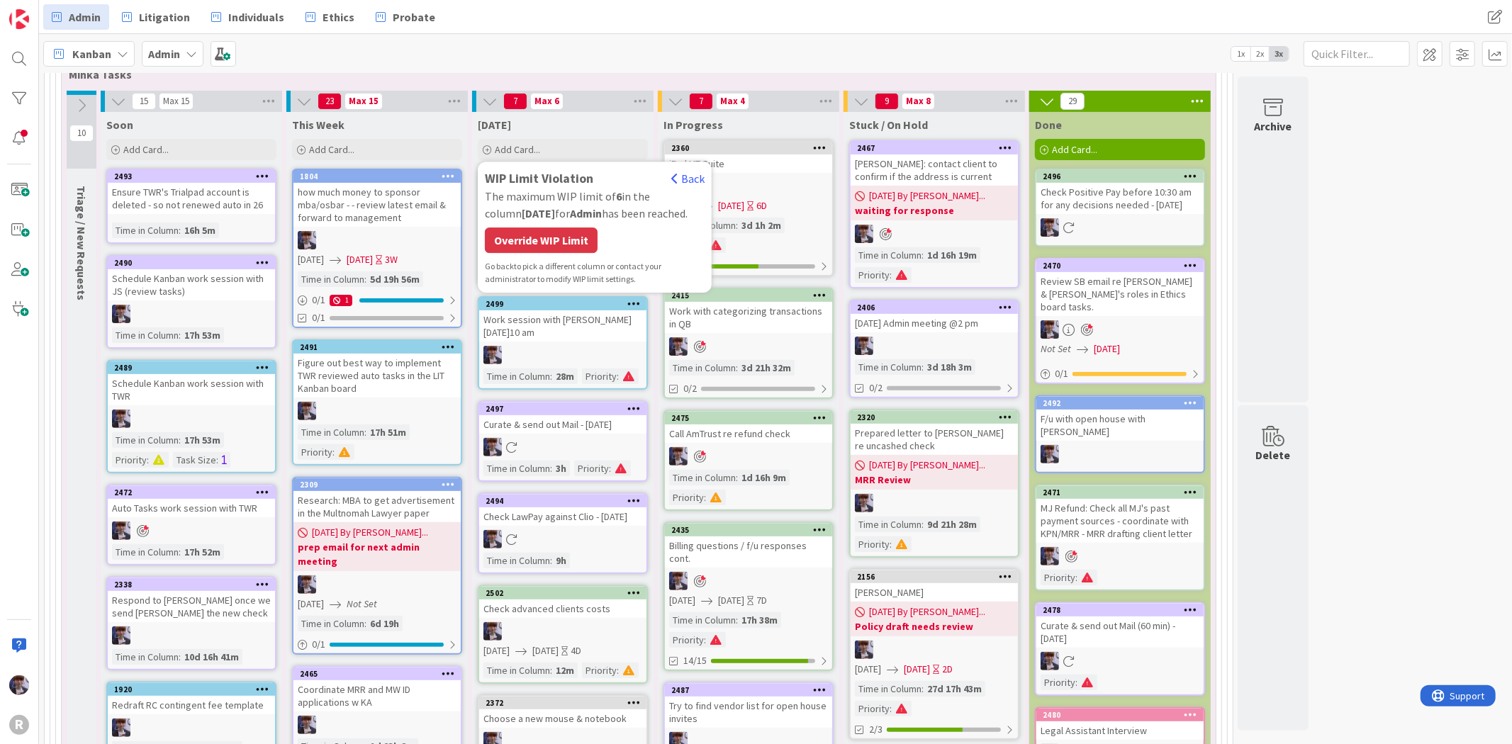
click at [568, 224] on div "WIP Limit Violation Back The maximum WIP limit of 6 in the column [DATE] for Ad…" at bounding box center [595, 227] width 220 height 117
click at [569, 235] on div "Override WIP Limit" at bounding box center [541, 241] width 113 height 26
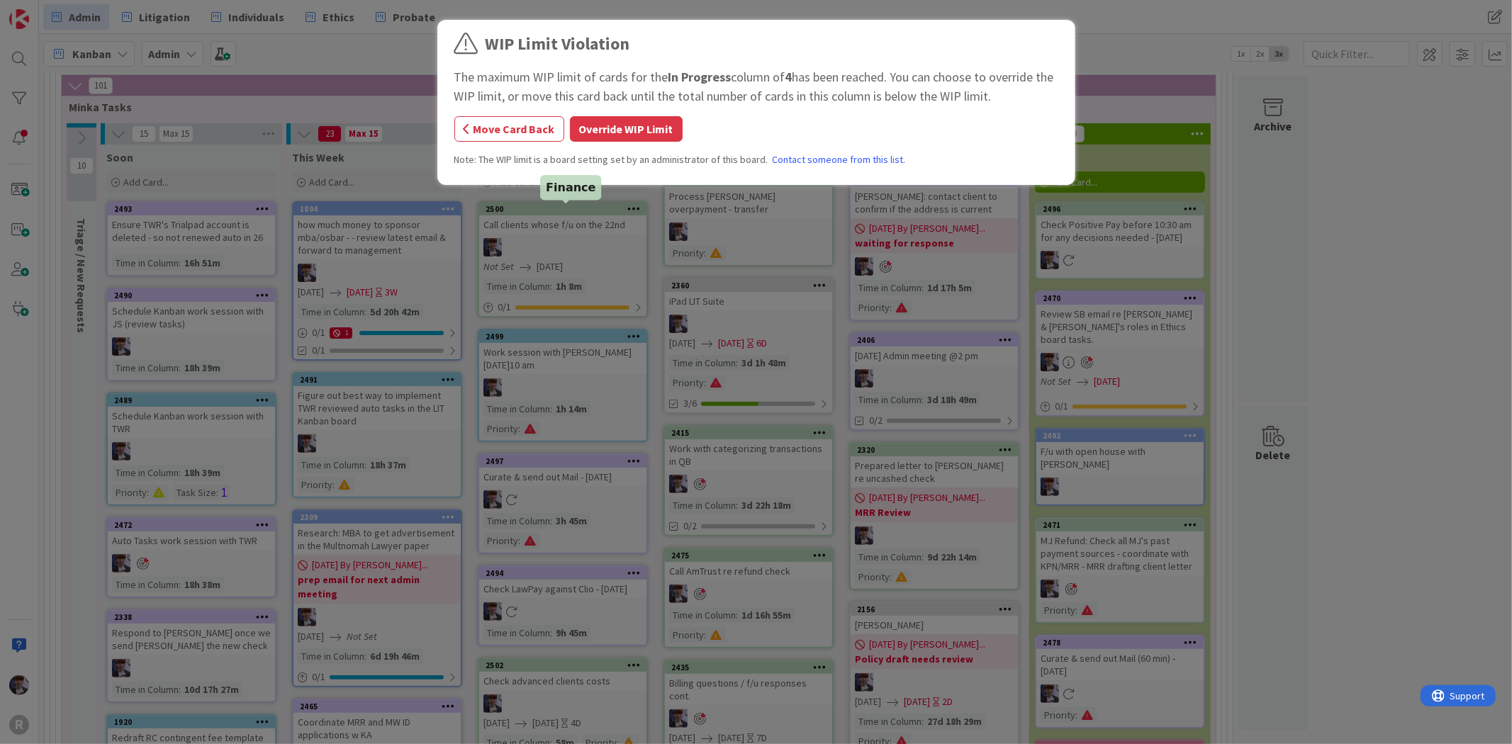
scroll to position [245, 0]
drag, startPoint x: 615, startPoint y: 129, endPoint x: 605, endPoint y: 142, distance: 15.7
click at [615, 128] on button "Override WIP Limit" at bounding box center [626, 129] width 113 height 26
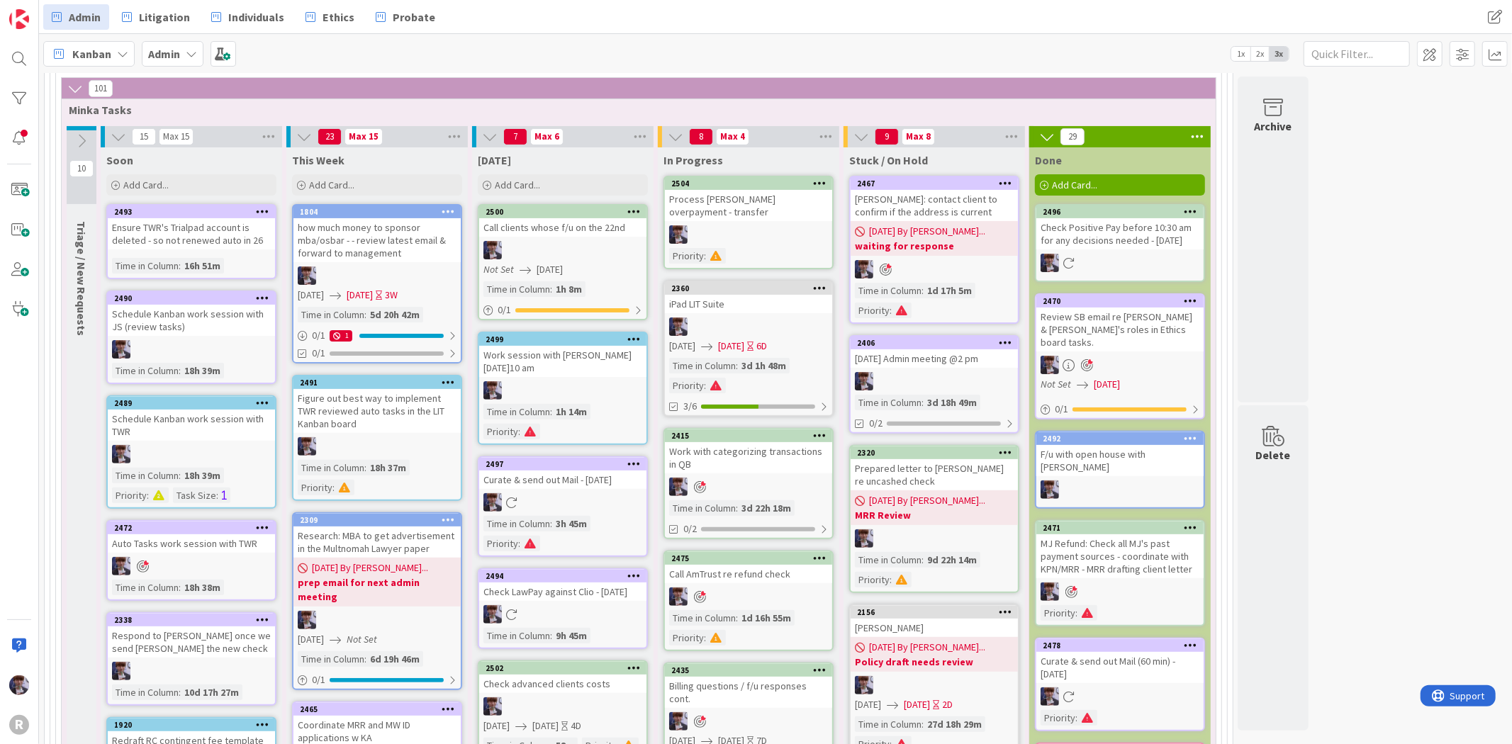
click at [705, 203] on div "Process [PERSON_NAME] overpayment - transfer" at bounding box center [748, 205] width 167 height 31
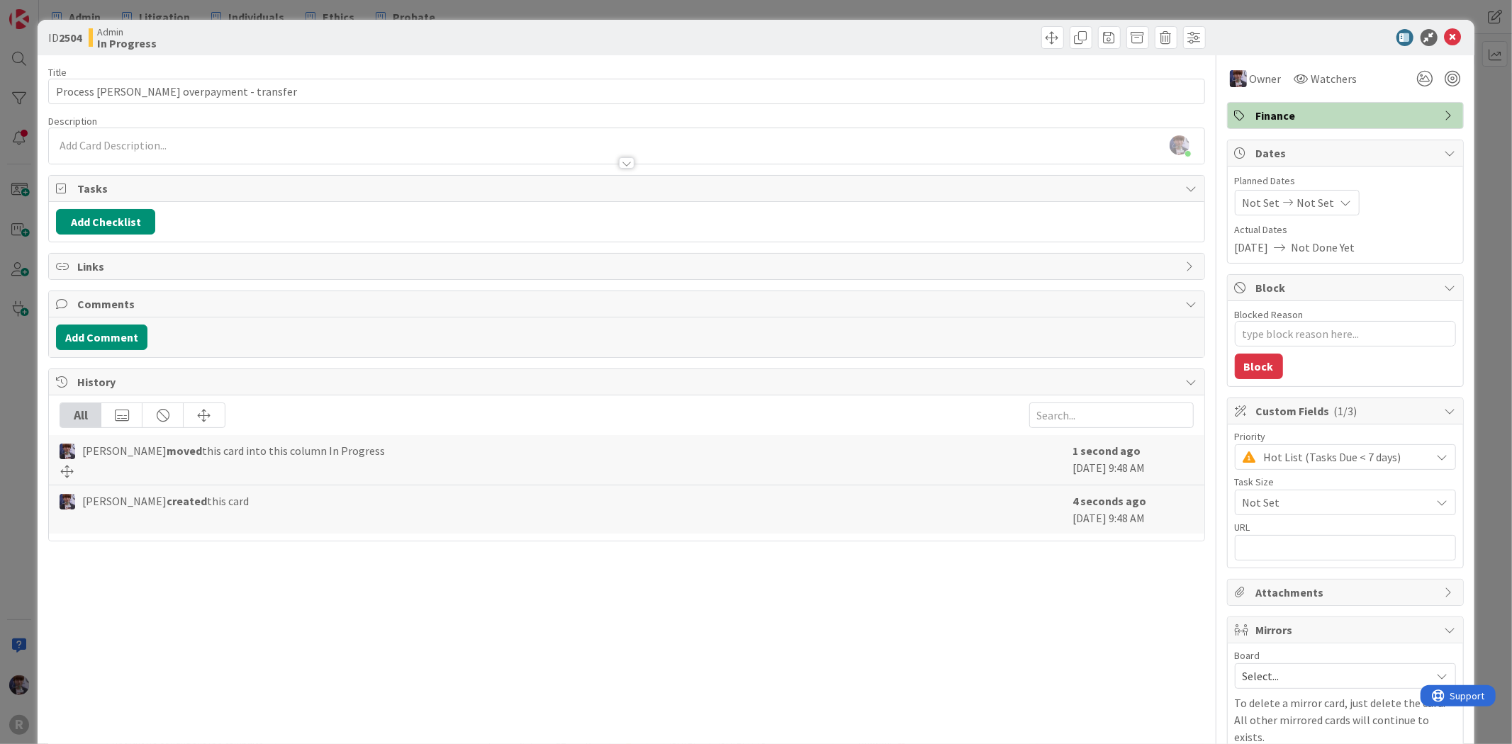
click at [32, 357] on div "ID 2504 Admin In Progress Title 37 / 128 Process [PERSON_NAME] overpayment - tr…" at bounding box center [756, 372] width 1512 height 744
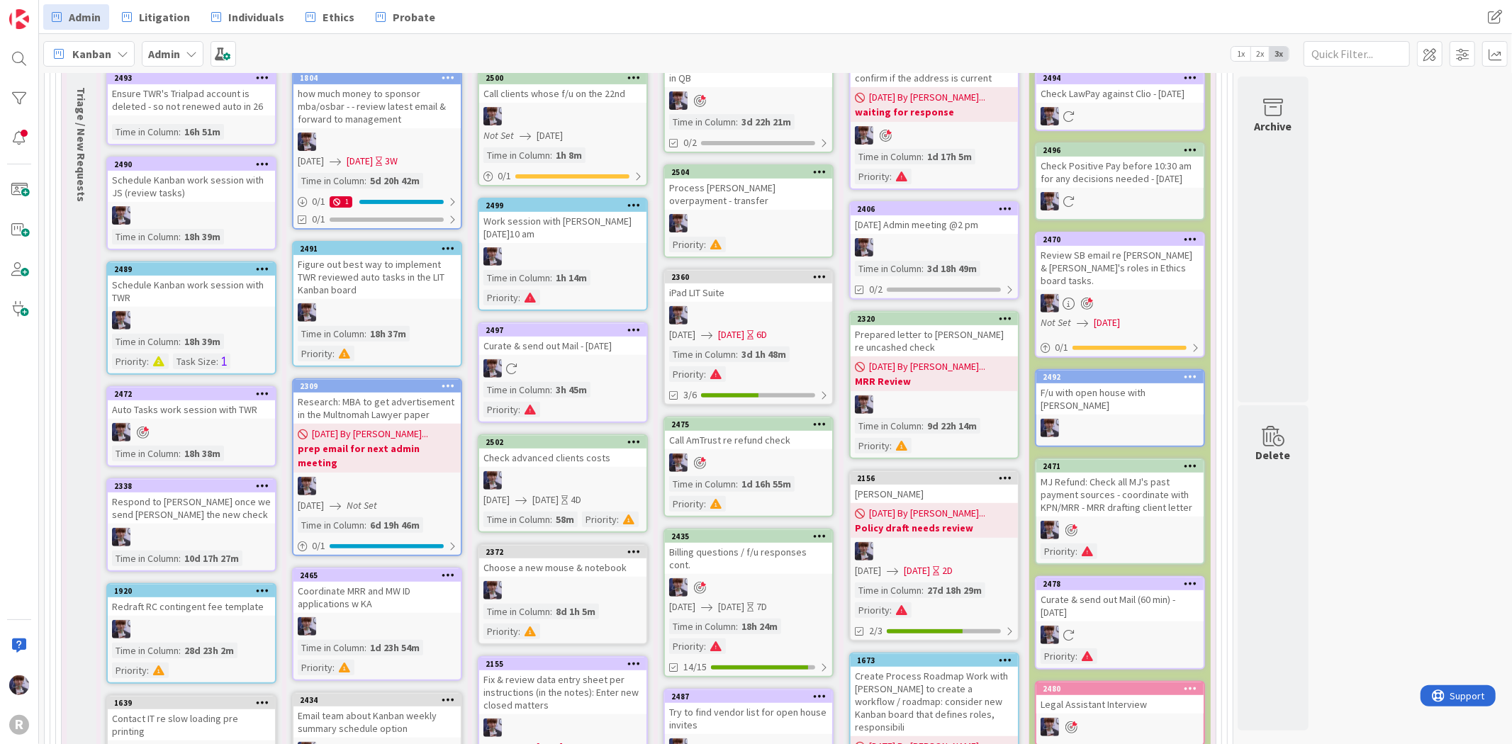
scroll to position [486, 0]
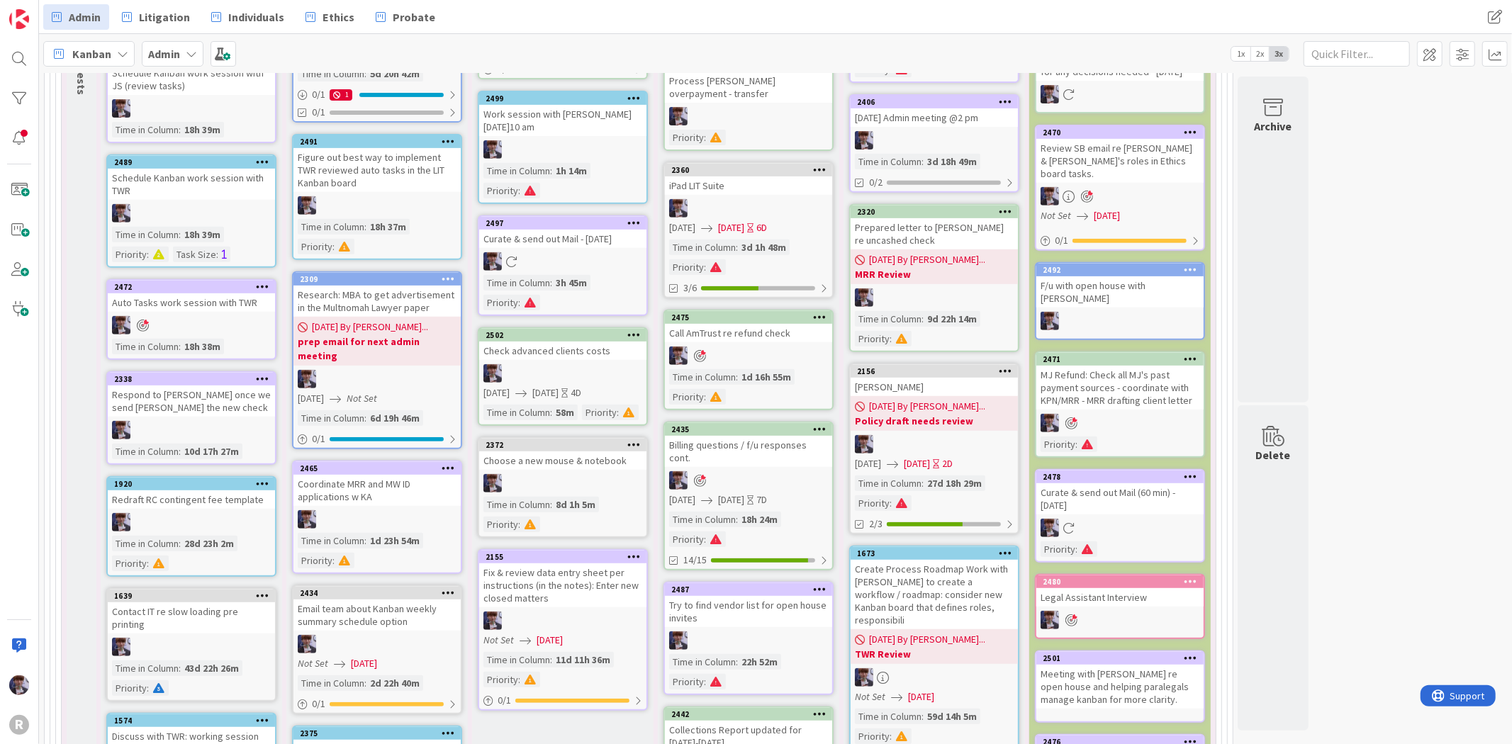
click at [739, 436] on div "Billing questions / f/u responses cont." at bounding box center [748, 451] width 167 height 31
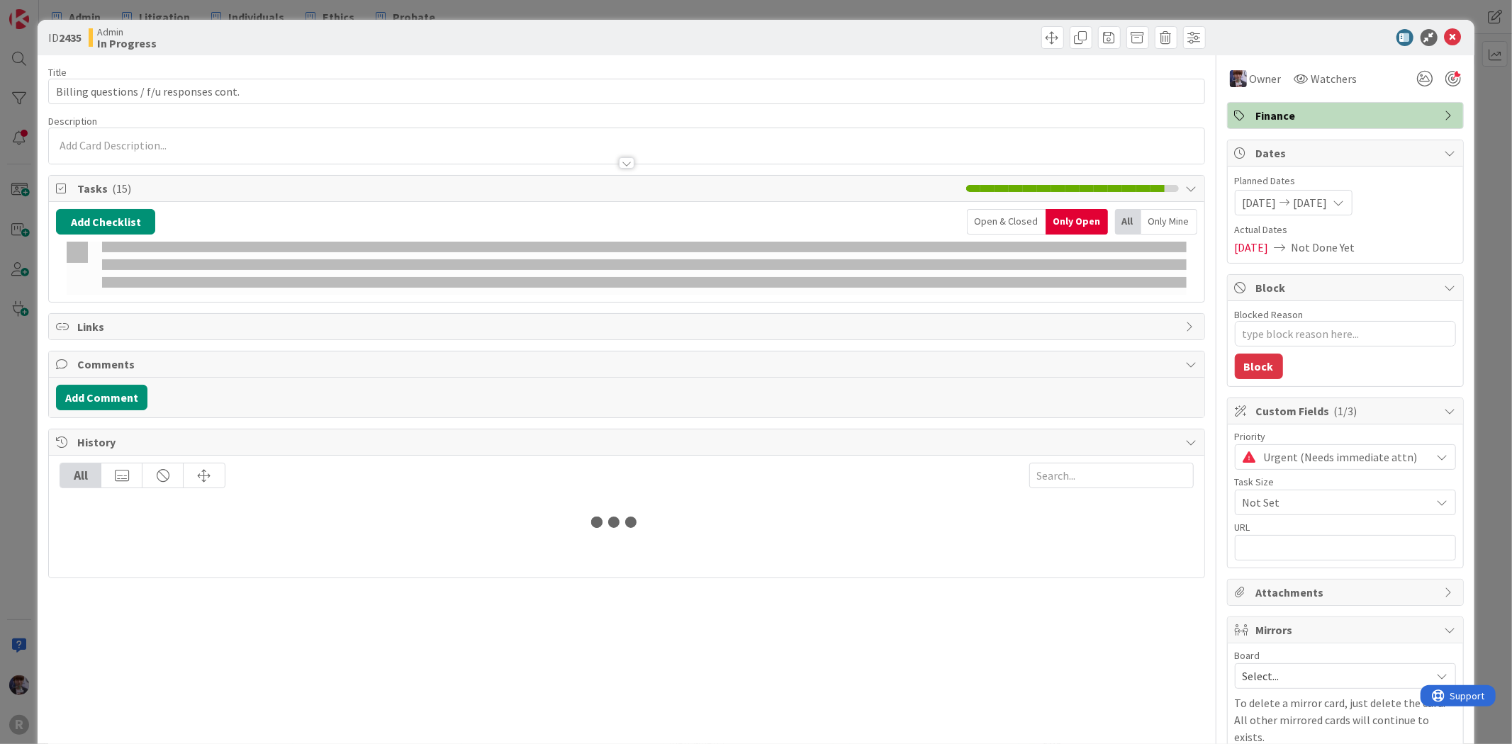
type textarea "x"
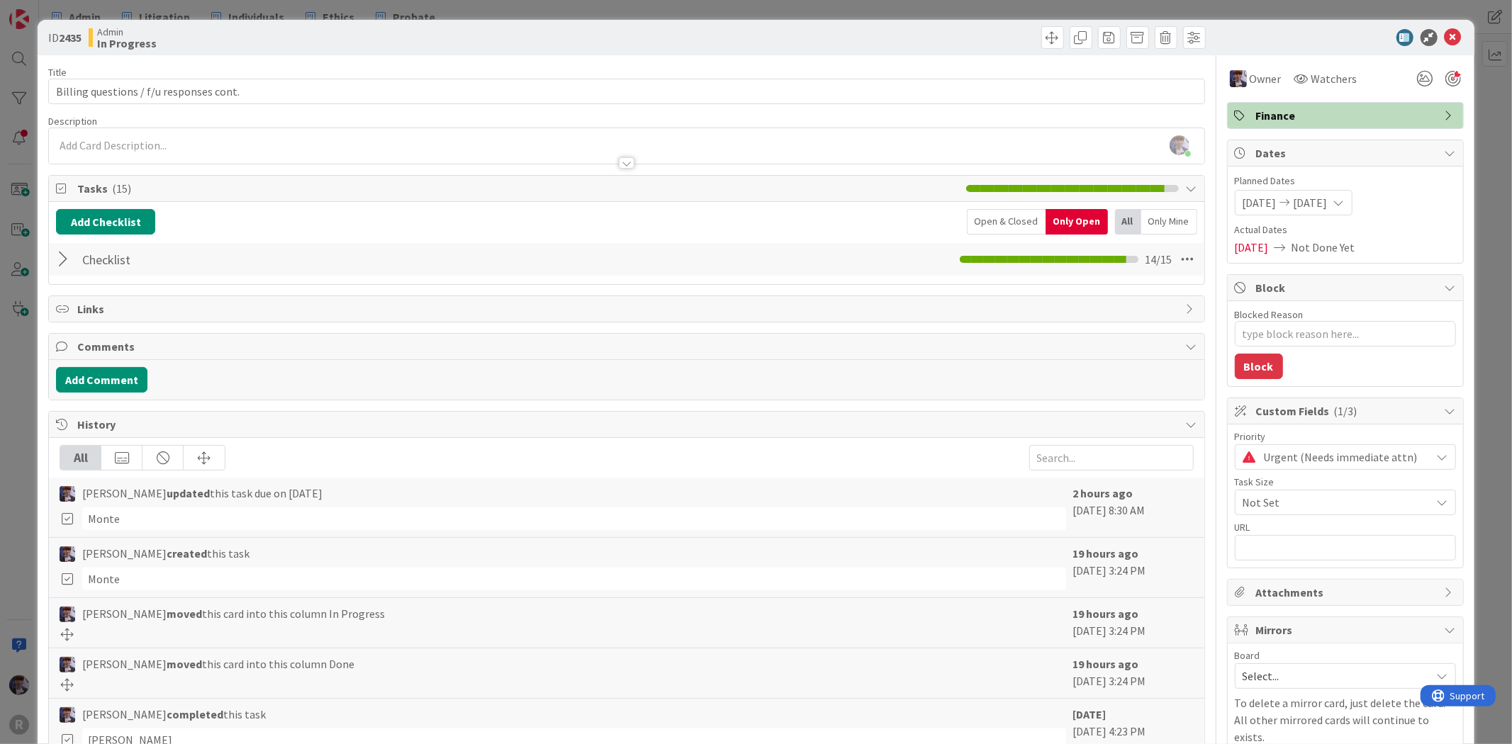
click at [62, 256] on div at bounding box center [65, 260] width 18 height 26
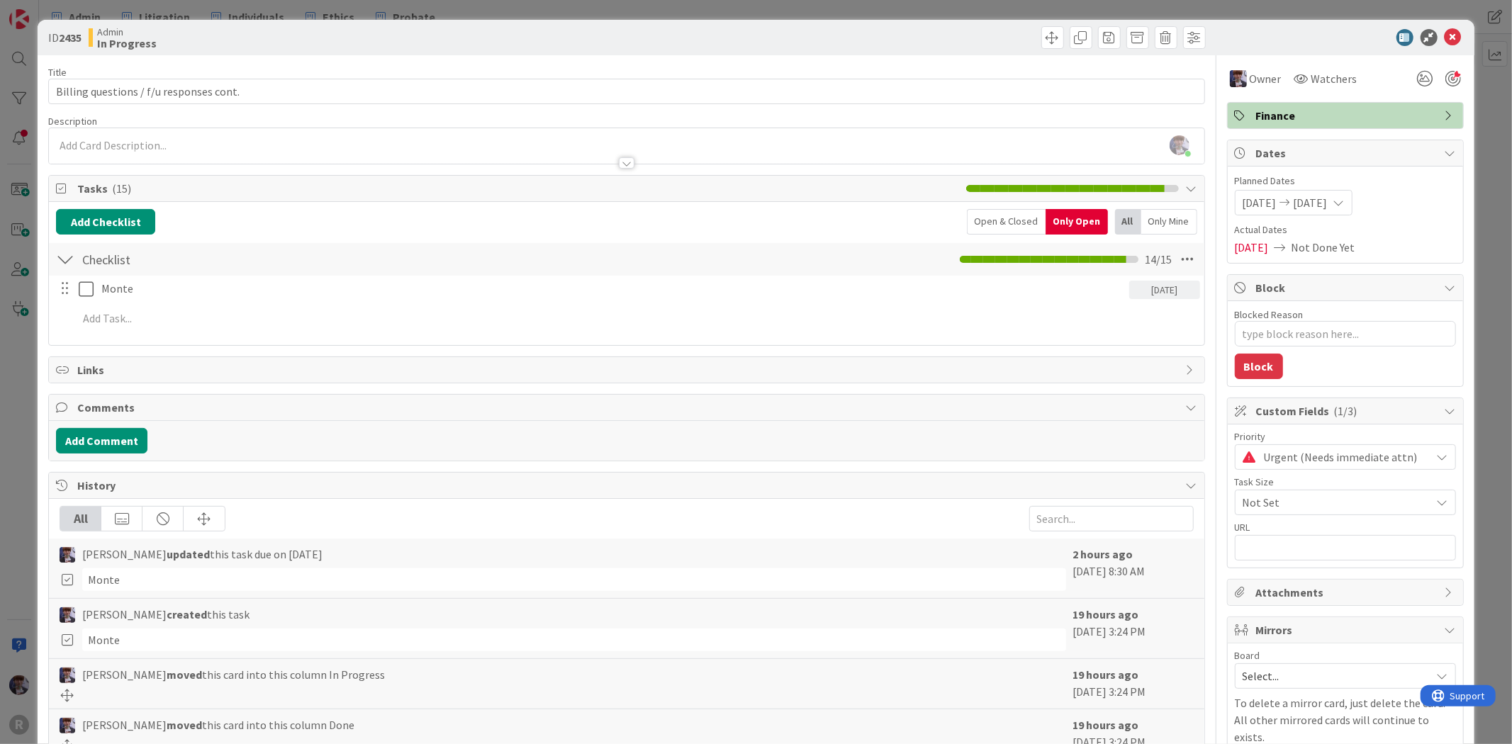
click at [122, 302] on div "Monte [DATE] Update Cancel" at bounding box center [626, 289] width 1153 height 26
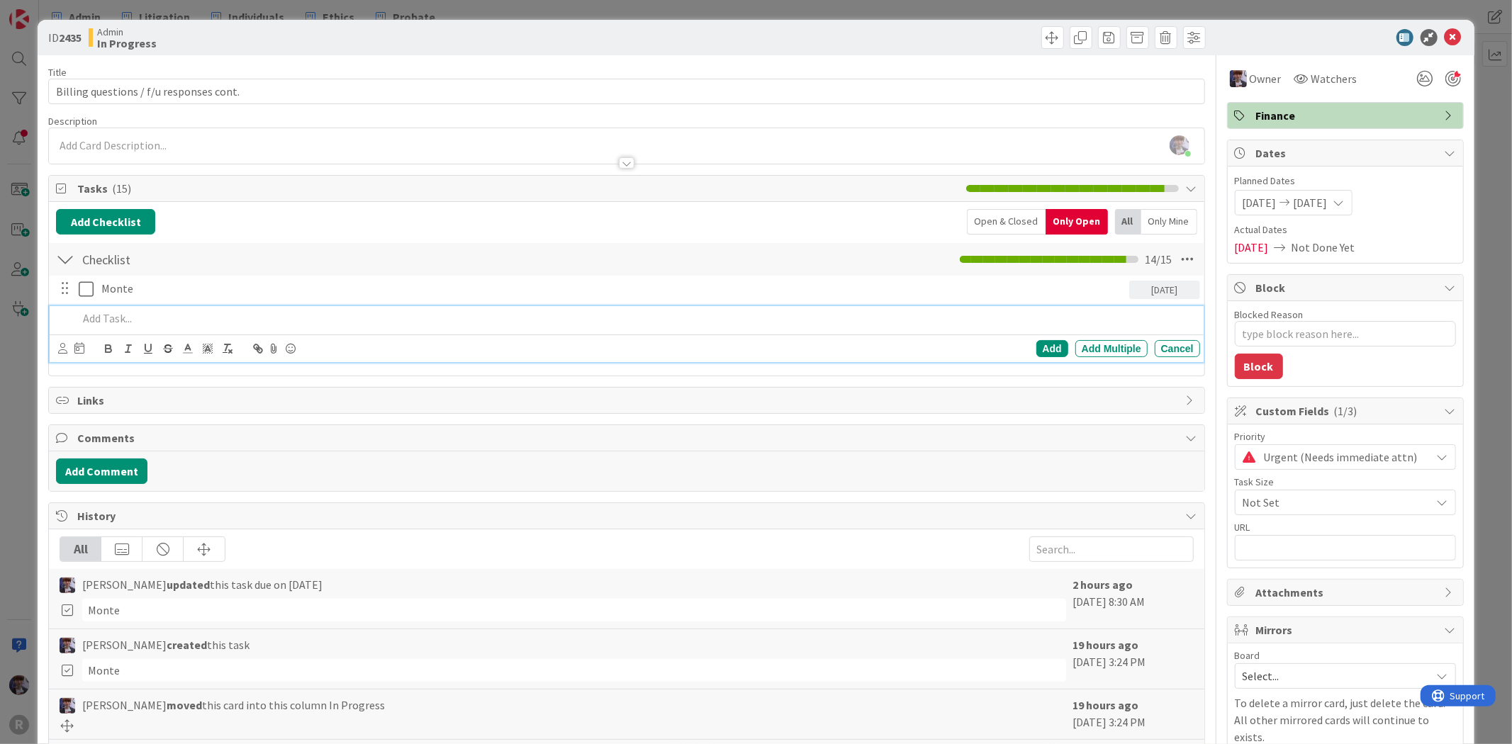
click at [121, 317] on p at bounding box center [636, 318] width 1116 height 16
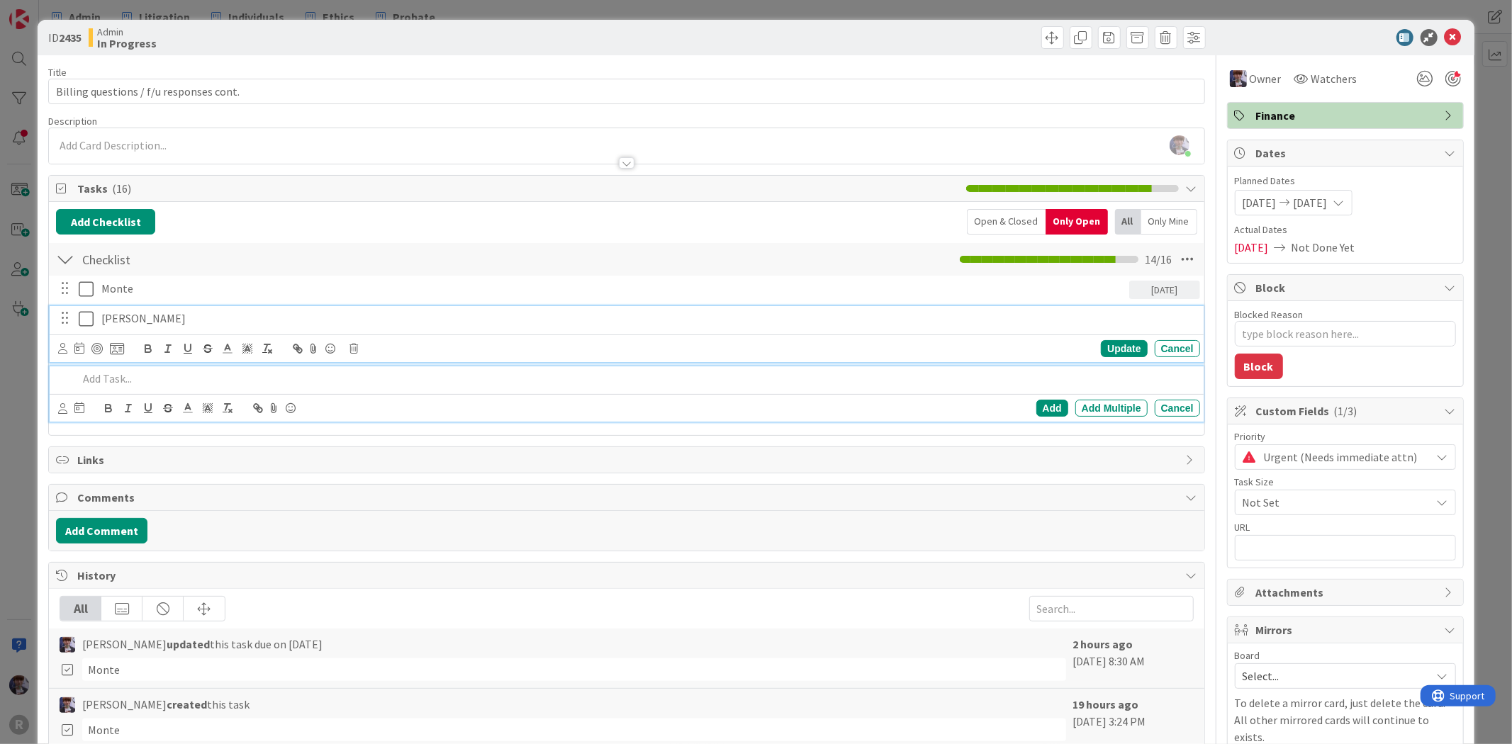
click at [83, 313] on icon at bounding box center [89, 318] width 21 height 17
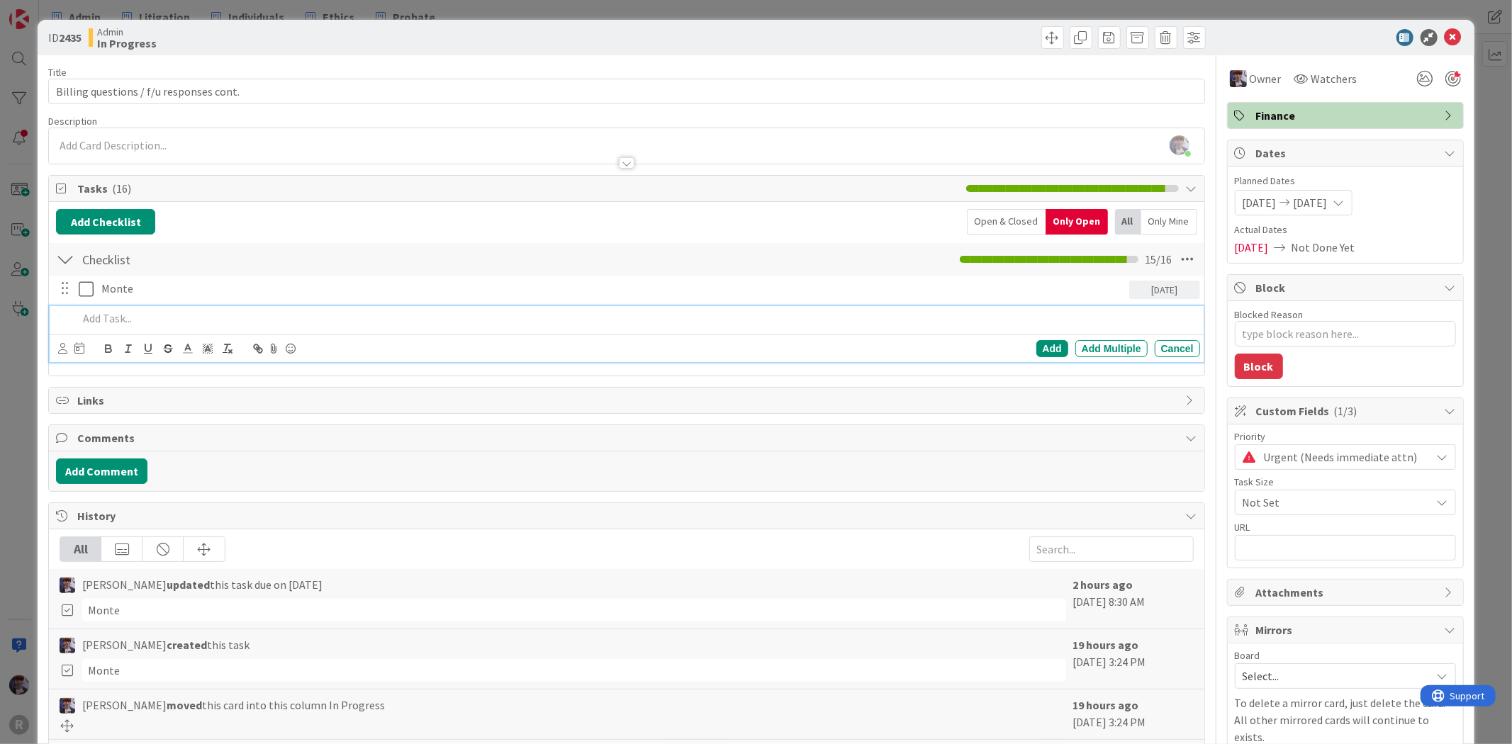
click at [131, 321] on p at bounding box center [636, 318] width 1116 height 16
click at [71, 349] on div at bounding box center [71, 348] width 26 height 17
click at [64, 352] on icon at bounding box center [62, 348] width 9 height 11
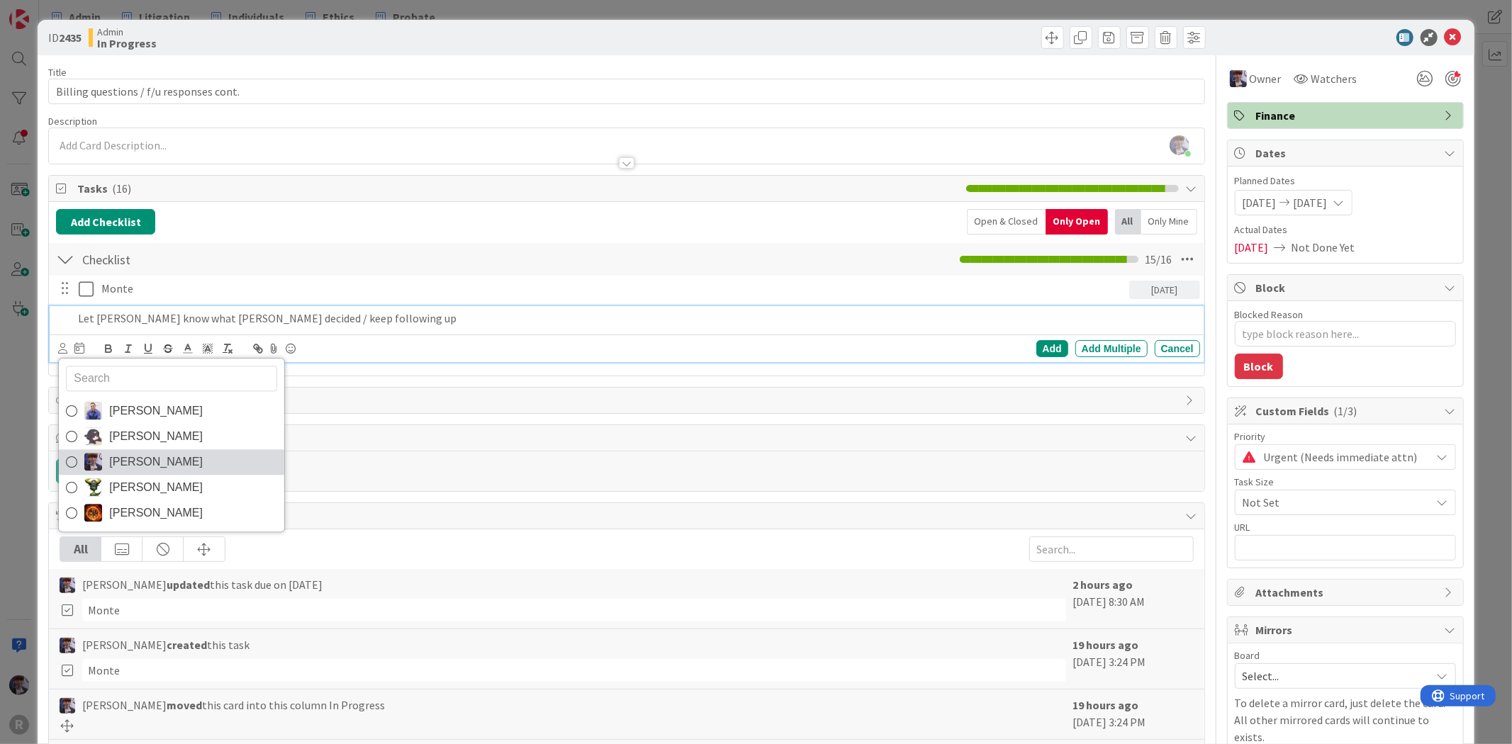
click at [150, 464] on span "[PERSON_NAME]" at bounding box center [156, 462] width 94 height 21
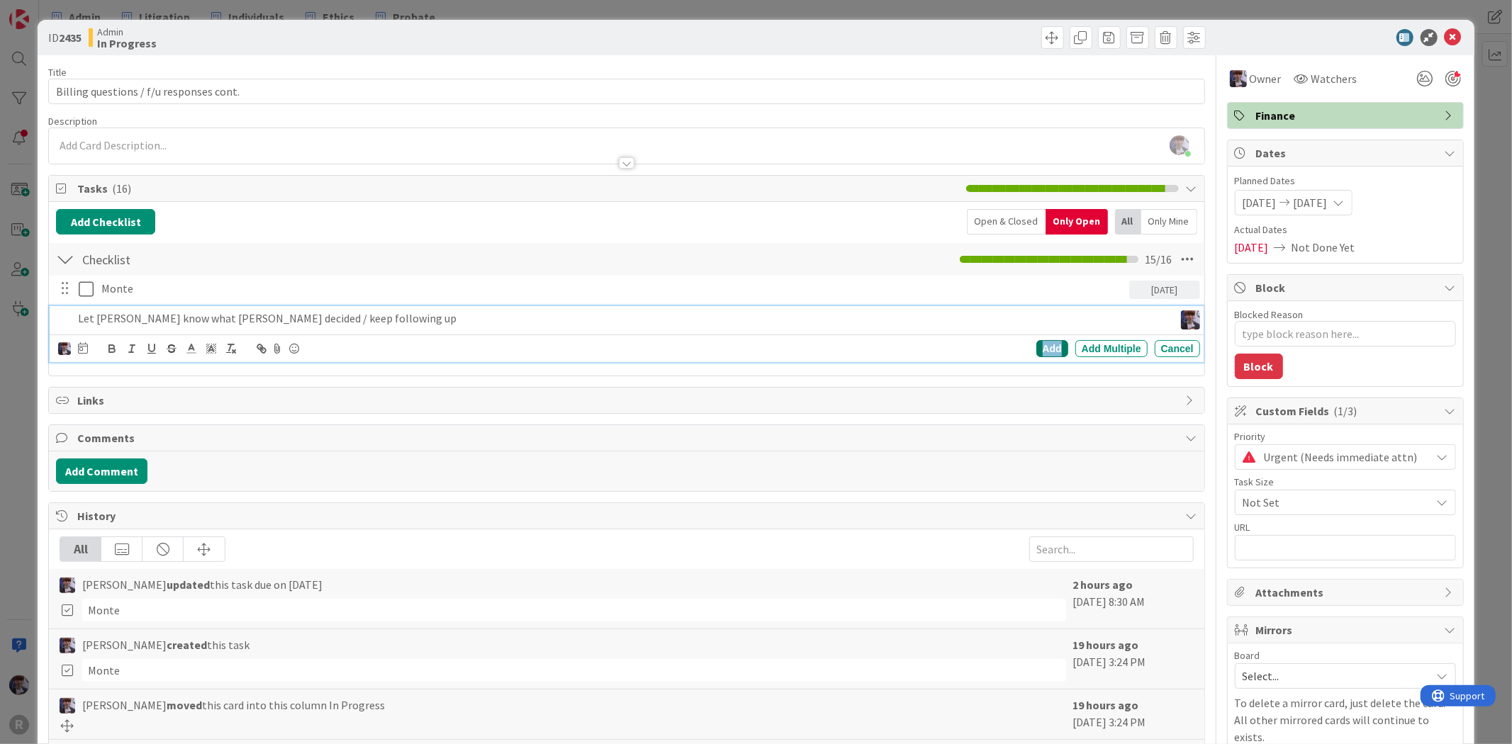
click at [1036, 351] on div "Add" at bounding box center [1052, 348] width 32 height 17
type textarea "x"
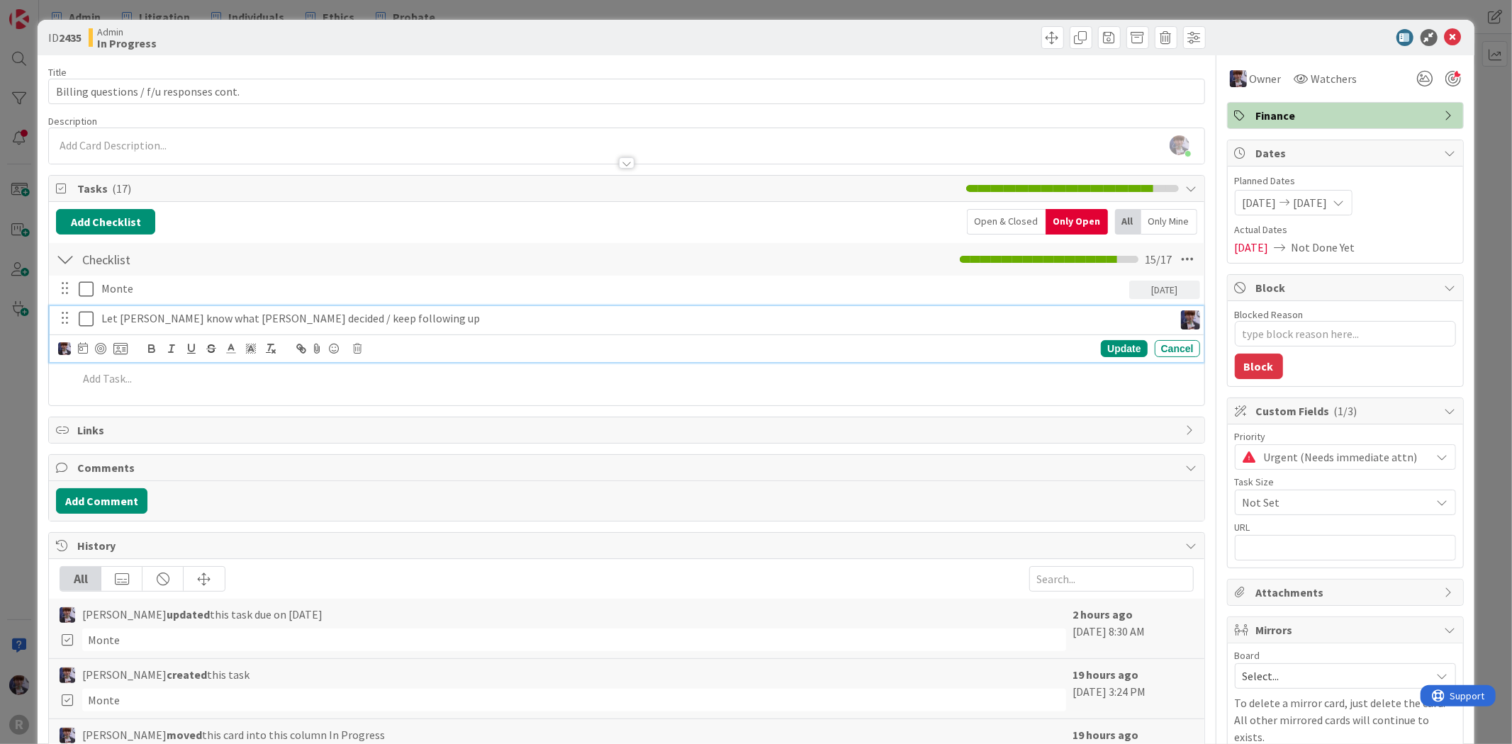
click at [406, 316] on p "Let [PERSON_NAME] know what [PERSON_NAME] decided / keep following up" at bounding box center [634, 318] width 1067 height 16
click at [84, 351] on icon at bounding box center [83, 347] width 10 height 11
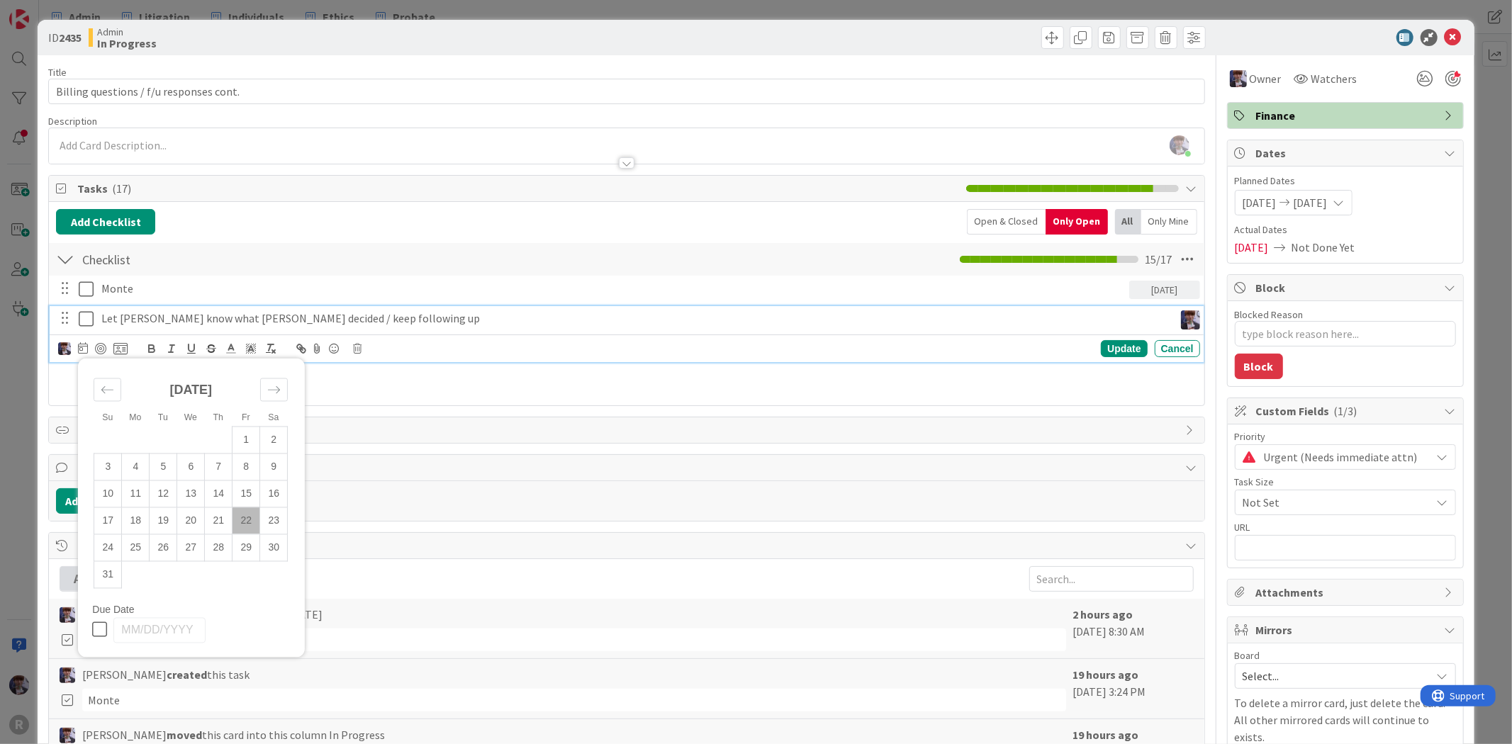
click at [243, 522] on td "22" at bounding box center [247, 521] width 28 height 27
type input "[DATE]"
type textarea "x"
click at [1126, 348] on div "Update" at bounding box center [1124, 348] width 46 height 17
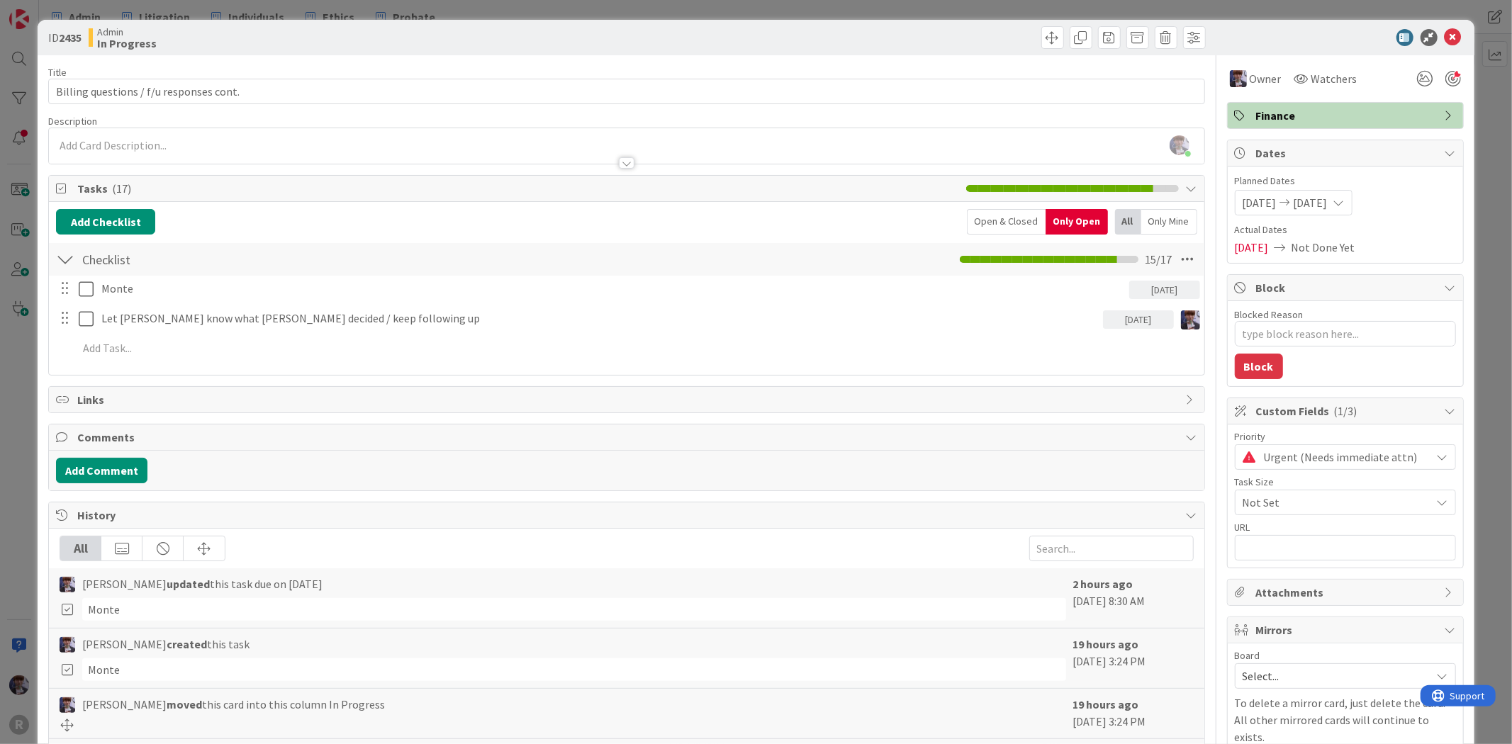
click at [1474, 185] on div "ID 2435 Admin In Progress Title 39 / 128 Billing questions / f/u responses cont…" at bounding box center [756, 372] width 1512 height 744
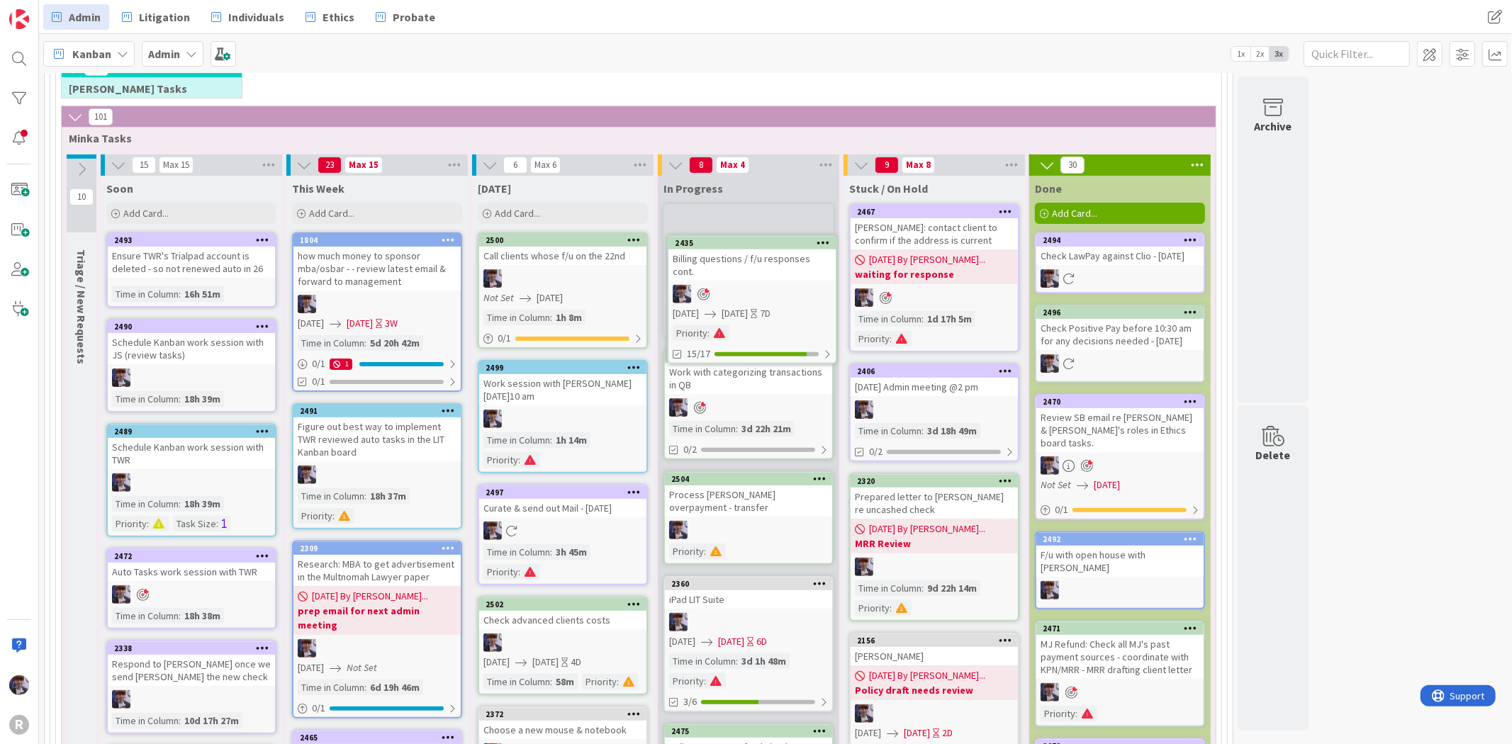
scroll to position [201, 0]
